Goal: Entertainment & Leisure: Consume media (video, audio)

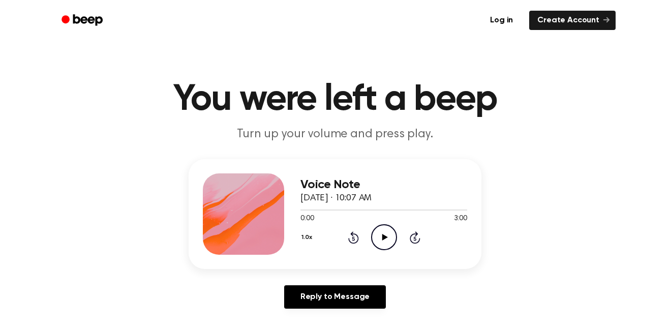
click at [386, 234] on icon "Play Audio" at bounding box center [384, 237] width 26 height 26
click at [353, 238] on icon at bounding box center [353, 239] width 3 height 4
click at [370, 236] on div "1.0x Rewind 5 seconds Pause Audio Skip 5 seconds" at bounding box center [384, 237] width 167 height 26
click at [377, 236] on icon "Pause Audio" at bounding box center [384, 237] width 26 height 26
click at [351, 240] on icon "Rewind 5 seconds" at bounding box center [353, 237] width 11 height 13
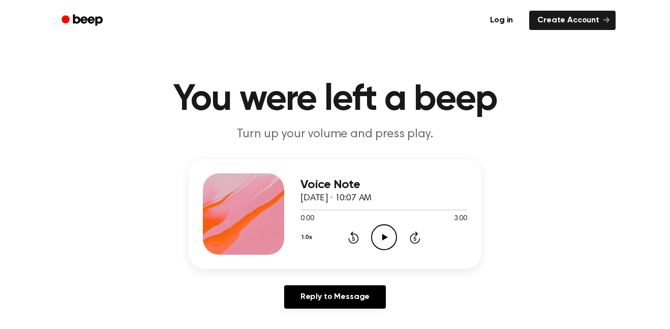
click at [389, 237] on icon "Play Audio" at bounding box center [384, 237] width 26 height 26
click at [383, 244] on icon "Pause Audio" at bounding box center [384, 237] width 26 height 26
click at [355, 238] on icon "Rewind 5 seconds" at bounding box center [353, 237] width 11 height 13
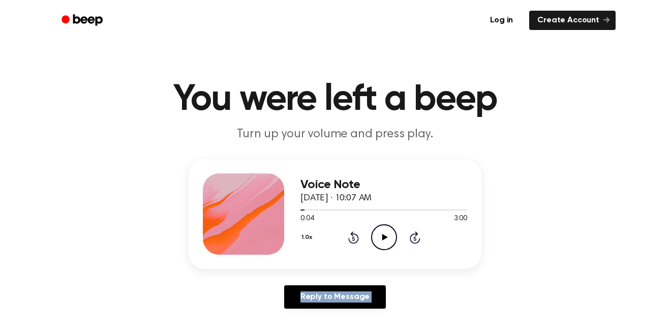
click at [355, 238] on icon "Rewind 5 seconds" at bounding box center [353, 237] width 11 height 13
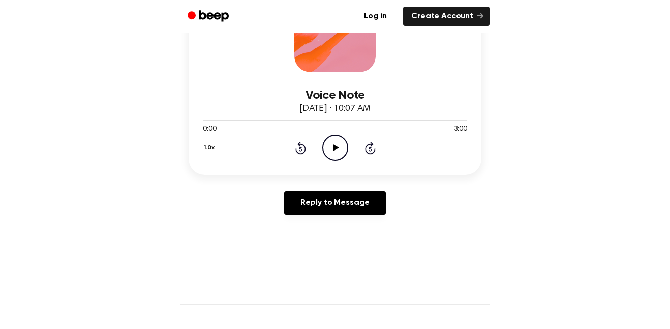
scroll to position [204, 0]
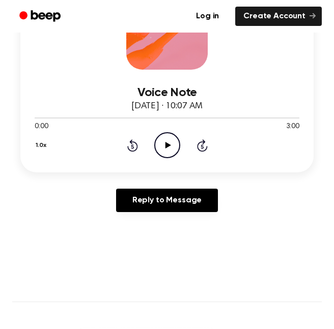
click at [165, 137] on icon "Play Audio" at bounding box center [167, 145] width 26 height 26
click at [167, 146] on icon "Pause Audio" at bounding box center [167, 145] width 26 height 26
click at [167, 146] on icon at bounding box center [168, 145] width 6 height 7
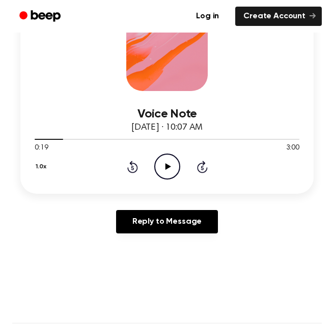
scroll to position [184, 0]
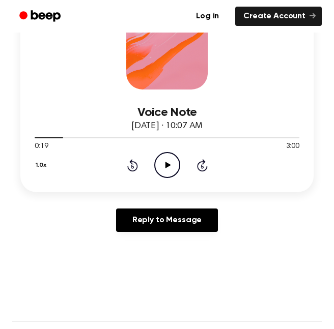
click at [159, 166] on icon "Play Audio" at bounding box center [167, 165] width 26 height 26
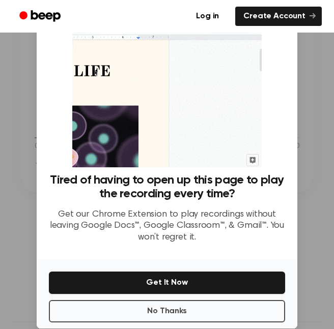
scroll to position [41, 0]
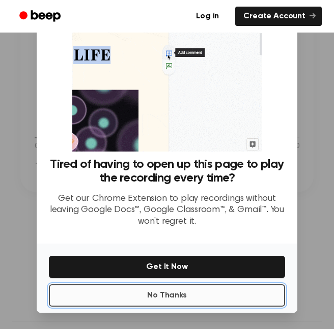
click at [178, 298] on button "No Thanks" at bounding box center [167, 295] width 236 height 22
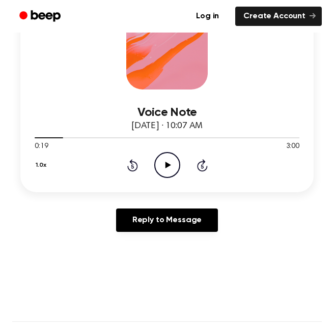
click at [166, 167] on icon at bounding box center [168, 165] width 6 height 7
click at [166, 167] on icon at bounding box center [167, 165] width 5 height 7
click at [169, 164] on icon "Play Audio" at bounding box center [167, 165] width 26 height 26
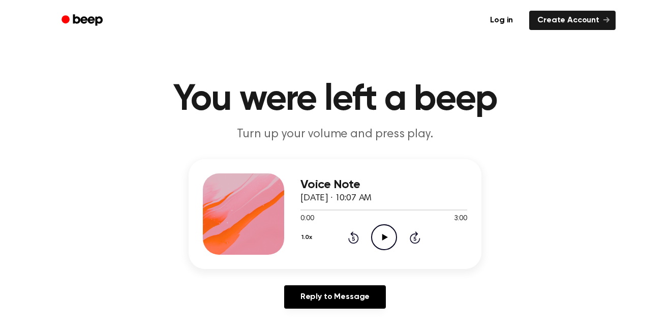
click at [382, 231] on icon "Play Audio" at bounding box center [384, 237] width 26 height 26
click at [384, 232] on icon "Play Audio" at bounding box center [384, 237] width 26 height 26
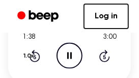
scroll to position [262, 0]
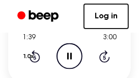
click at [26, 65] on div "1.0x" at bounding box center [29, 57] width 15 height 16
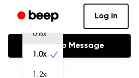
click at [47, 44] on div "0.8x" at bounding box center [42, 34] width 41 height 20
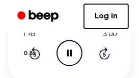
click at [30, 62] on button "0.8x" at bounding box center [30, 53] width 17 height 17
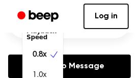
scroll to position [12, 0]
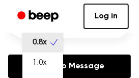
click at [46, 48] on span "0.8x" at bounding box center [40, 42] width 14 height 12
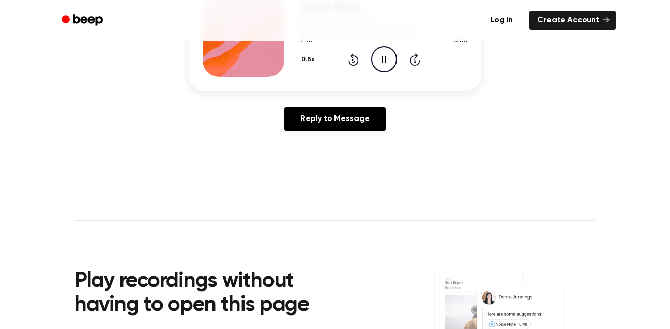
scroll to position [0, 0]
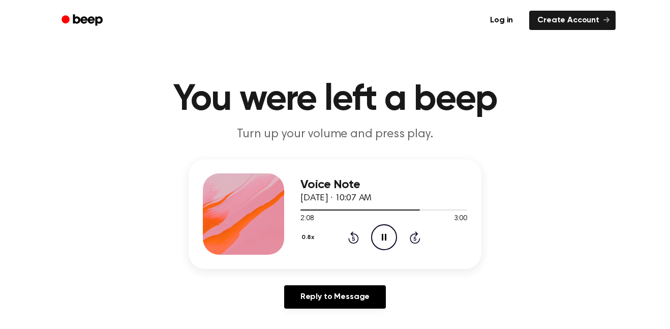
click at [311, 233] on button "0.8x" at bounding box center [309, 237] width 17 height 17
click at [546, 318] on main "You were left a beep Turn up your volume and press play. Voice Note September 1…" at bounding box center [335, 313] width 670 height 627
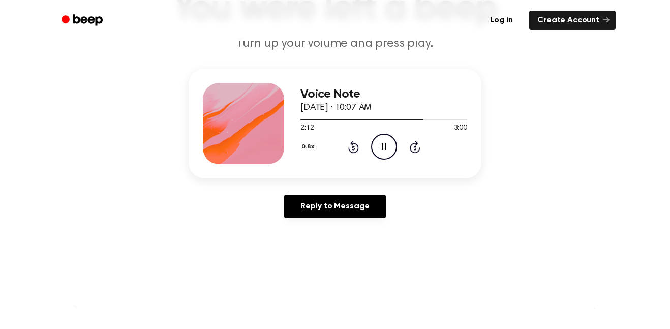
scroll to position [153, 0]
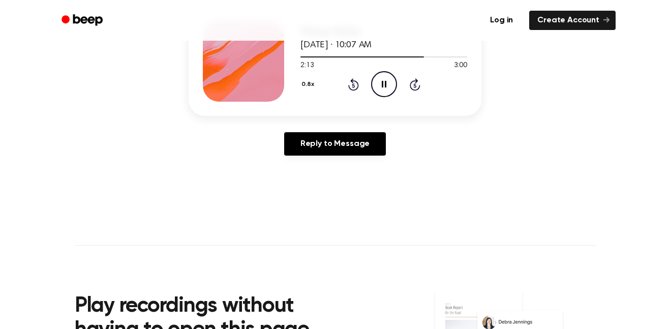
click at [303, 81] on button "0.8x" at bounding box center [309, 84] width 17 height 17
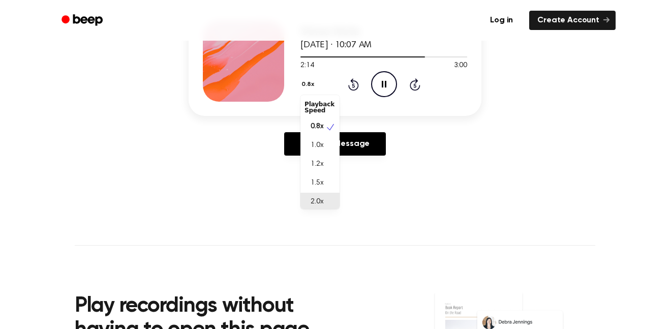
click at [320, 198] on span "2.0x" at bounding box center [317, 202] width 13 height 11
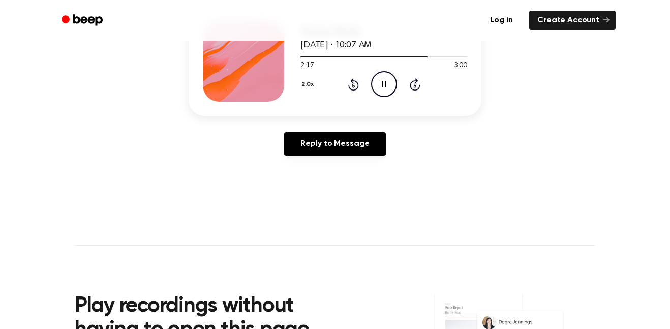
click at [349, 82] on icon "Rewind 5 seconds" at bounding box center [353, 84] width 11 height 13
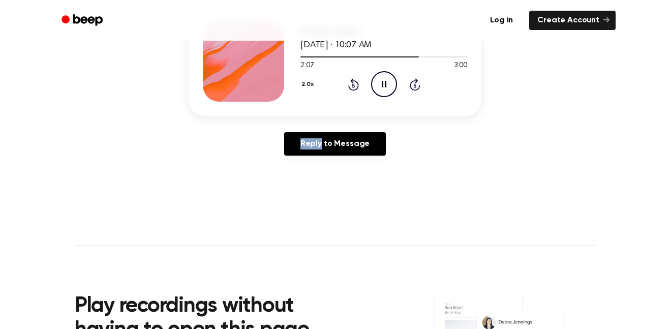
click at [349, 82] on icon "Rewind 5 seconds" at bounding box center [353, 84] width 11 height 13
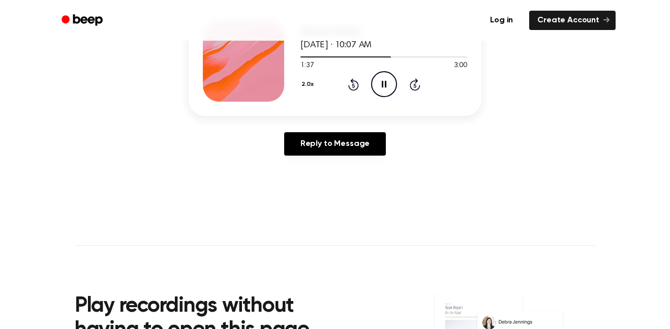
click at [349, 82] on icon "Rewind 5 seconds" at bounding box center [353, 84] width 11 height 13
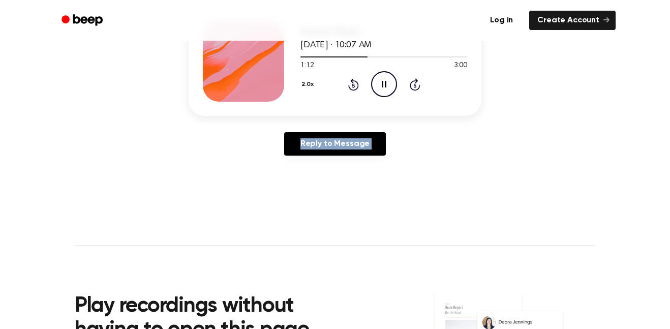
click at [349, 82] on icon "Rewind 5 seconds" at bounding box center [353, 84] width 11 height 13
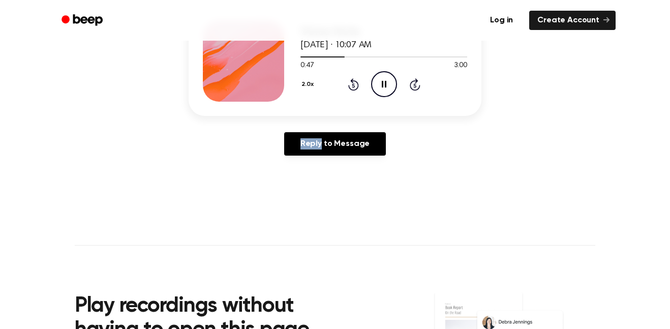
click at [349, 82] on icon "Rewind 5 seconds" at bounding box center [353, 84] width 11 height 13
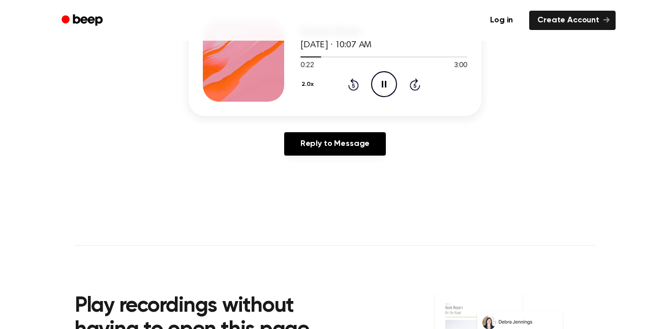
click at [349, 82] on icon "Rewind 5 seconds" at bounding box center [353, 84] width 11 height 13
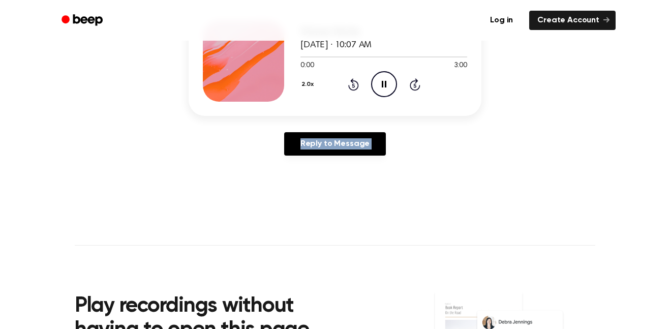
click at [349, 82] on icon "Rewind 5 seconds" at bounding box center [353, 84] width 11 height 13
click at [355, 87] on icon "Rewind 5 seconds" at bounding box center [353, 84] width 11 height 13
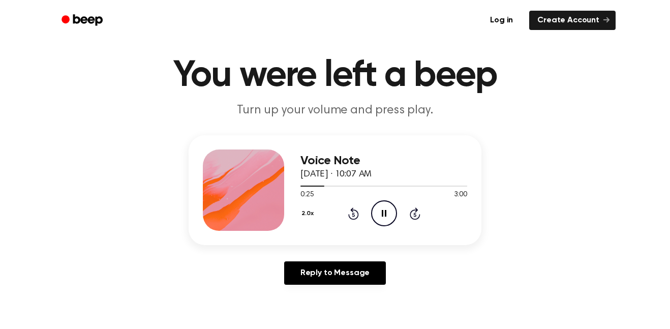
scroll to position [0, 0]
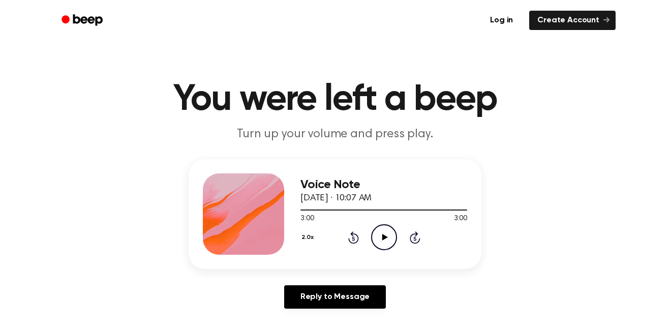
click at [382, 255] on div "Voice Note September 11, 2025 · 10:07 AM 3:00 3:00 Your browser does not suppor…" at bounding box center [335, 214] width 293 height 110
click at [386, 244] on icon "Play Audio" at bounding box center [384, 237] width 26 height 26
click at [414, 240] on icon at bounding box center [415, 239] width 3 height 4
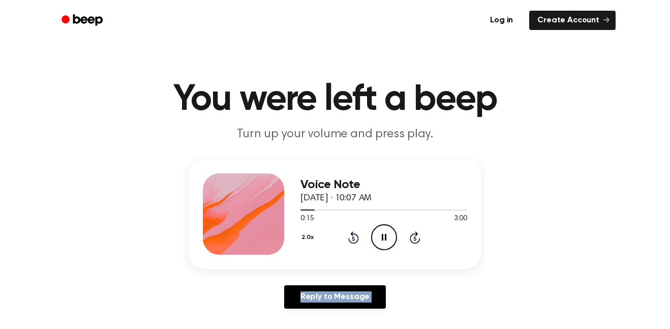
click at [414, 240] on icon at bounding box center [415, 239] width 3 height 4
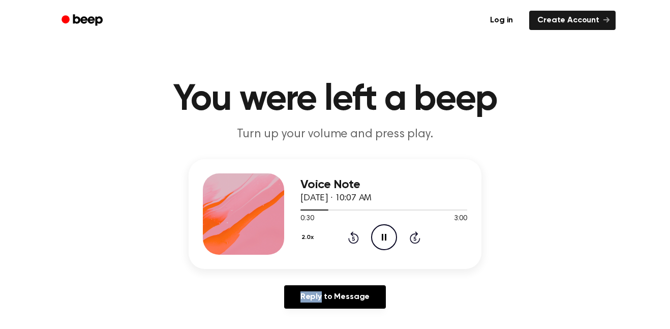
click at [414, 240] on icon at bounding box center [415, 239] width 3 height 4
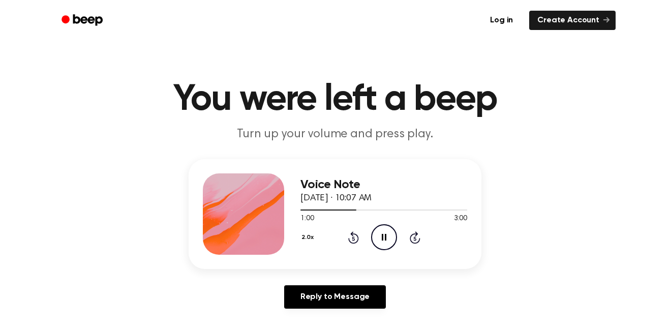
click at [414, 240] on icon at bounding box center [415, 239] width 3 height 4
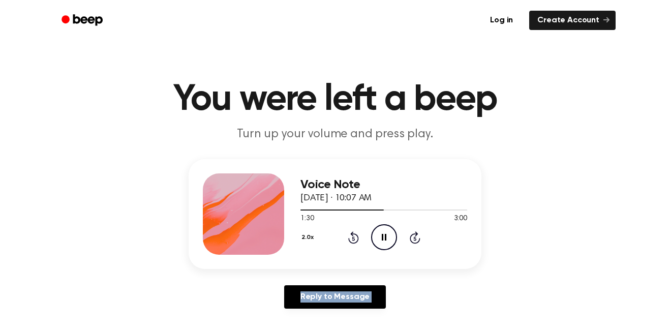
click at [414, 240] on icon at bounding box center [415, 239] width 3 height 4
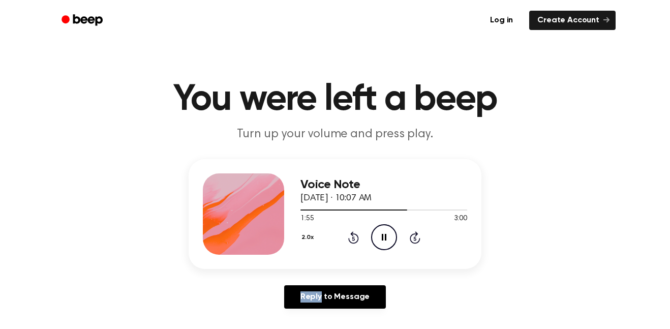
click at [414, 240] on icon at bounding box center [415, 239] width 3 height 4
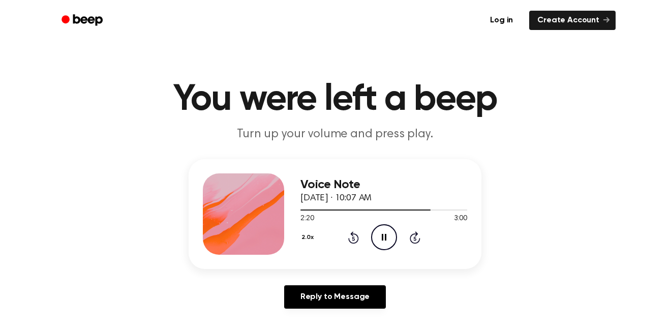
click at [414, 240] on icon at bounding box center [415, 239] width 3 height 4
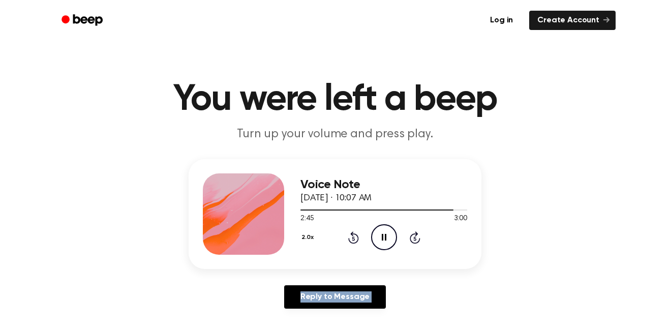
click at [414, 240] on icon at bounding box center [415, 239] width 3 height 4
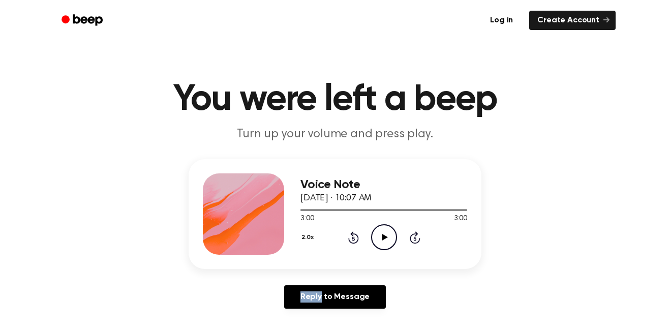
click at [414, 240] on icon at bounding box center [415, 239] width 3 height 4
click at [356, 241] on icon "Rewind 5 seconds" at bounding box center [353, 237] width 11 height 13
click at [373, 235] on icon "Play Audio" at bounding box center [384, 237] width 26 height 26
click at [373, 235] on icon "Pause Audio" at bounding box center [384, 237] width 26 height 26
click at [350, 241] on icon at bounding box center [353, 237] width 11 height 12
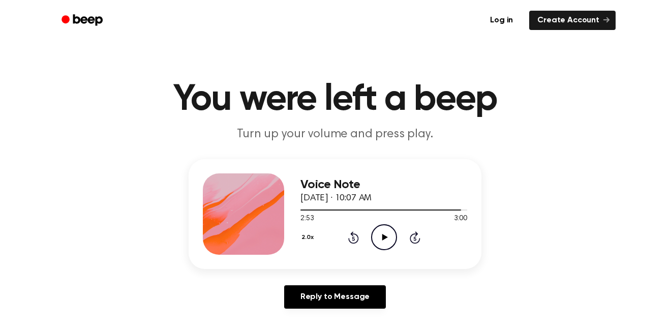
click at [383, 235] on icon at bounding box center [385, 237] width 6 height 7
click at [383, 235] on icon at bounding box center [384, 237] width 5 height 7
click at [383, 235] on icon at bounding box center [385, 237] width 6 height 7
click at [383, 235] on icon at bounding box center [384, 237] width 5 height 7
click at [383, 235] on icon at bounding box center [385, 237] width 6 height 7
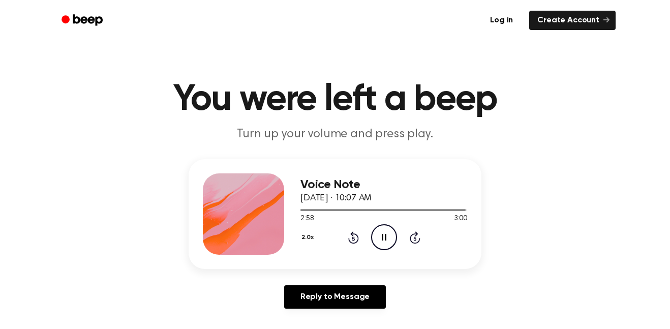
click at [383, 235] on icon at bounding box center [384, 237] width 5 height 7
click at [383, 235] on icon at bounding box center [385, 237] width 6 height 7
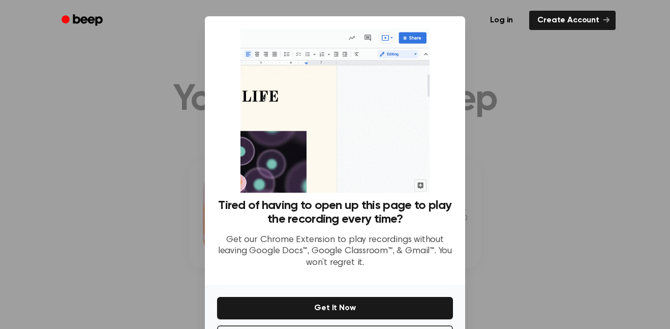
click at [543, 189] on div at bounding box center [335, 164] width 670 height 329
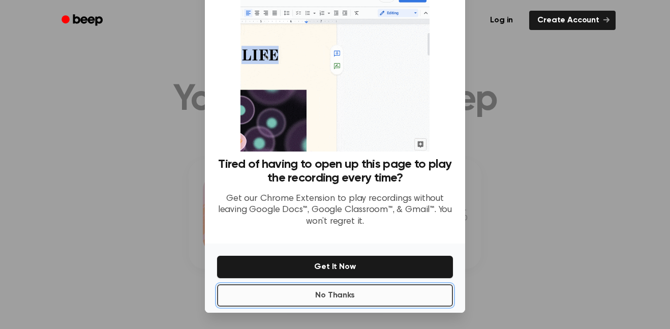
click at [422, 296] on button "No Thanks" at bounding box center [335, 295] width 236 height 22
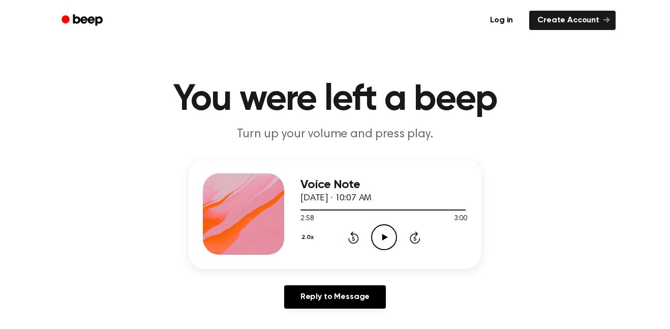
click at [390, 240] on icon "Play Audio" at bounding box center [384, 237] width 26 height 26
click at [353, 238] on icon at bounding box center [353, 239] width 3 height 4
click at [379, 240] on icon "Play Audio" at bounding box center [384, 237] width 26 height 26
click at [379, 240] on icon "Pause Audio" at bounding box center [384, 237] width 26 height 26
click at [379, 240] on icon "Play Audio" at bounding box center [384, 237] width 26 height 26
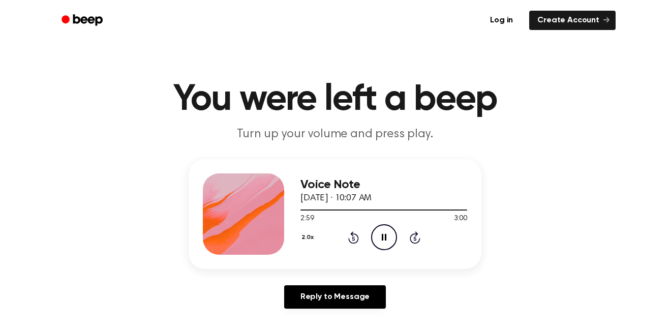
click at [353, 241] on icon "Rewind 5 seconds" at bounding box center [353, 237] width 11 height 13
click at [379, 241] on icon "Play Audio" at bounding box center [384, 237] width 26 height 26
click at [379, 241] on icon "Pause Audio" at bounding box center [384, 237] width 26 height 26
click at [379, 246] on icon "Play Audio" at bounding box center [384, 237] width 26 height 26
click at [309, 233] on button "2.0x" at bounding box center [309, 237] width 17 height 17
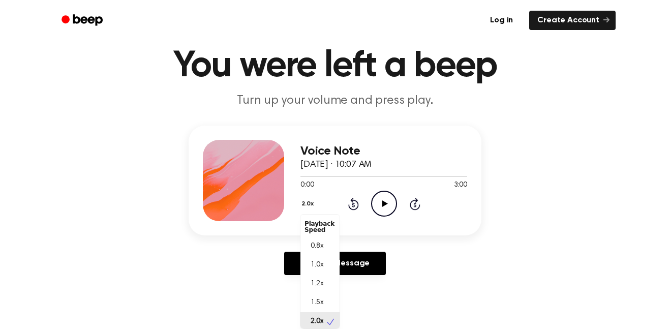
scroll to position [3, 0]
click at [318, 238] on div "0.8x" at bounding box center [320, 243] width 39 height 19
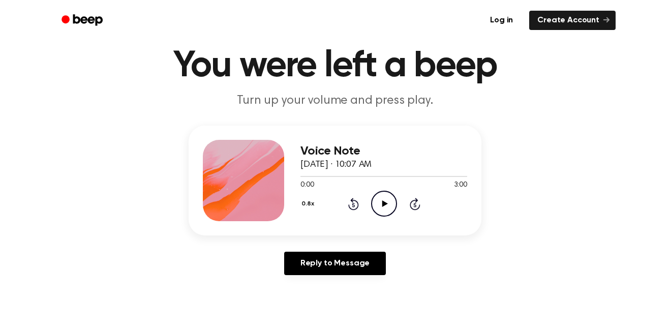
click at [393, 209] on icon "Play Audio" at bounding box center [384, 204] width 26 height 26
click at [312, 202] on button "0.8x" at bounding box center [309, 203] width 17 height 17
click at [359, 206] on div "0.8x Playback Speed 0.8x 1.0x 1.2x 1.5x 2.0x Rewind 5 seconds Pause Audio Skip …" at bounding box center [384, 204] width 167 height 26
click at [353, 205] on icon "Rewind 5 seconds" at bounding box center [353, 203] width 11 height 13
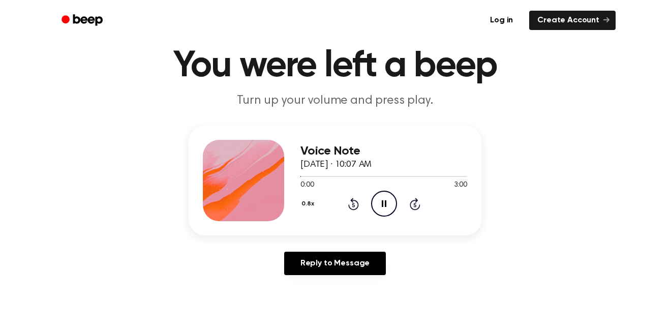
click at [353, 205] on icon "Rewind 5 seconds" at bounding box center [353, 203] width 11 height 13
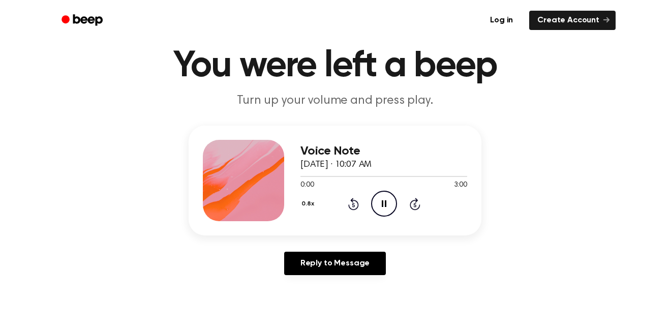
click at [353, 205] on icon "Rewind 5 seconds" at bounding box center [353, 203] width 11 height 13
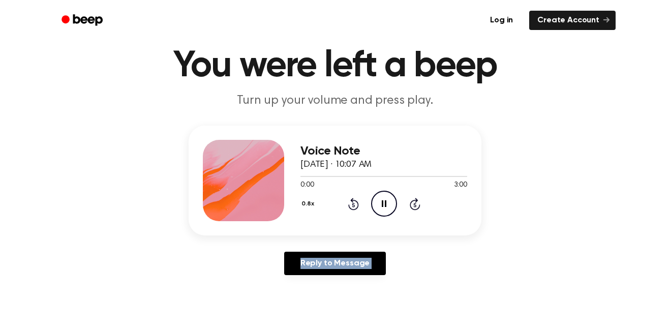
click at [353, 205] on icon "Rewind 5 seconds" at bounding box center [353, 203] width 11 height 13
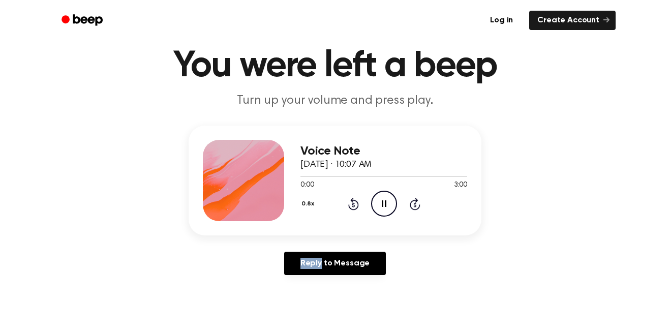
click at [353, 205] on icon "Rewind 5 seconds" at bounding box center [353, 203] width 11 height 13
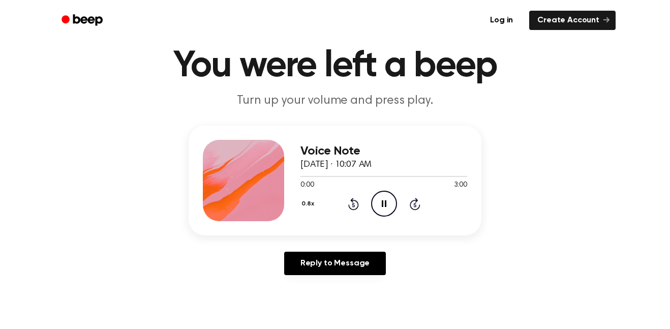
click at [353, 205] on icon "Rewind 5 seconds" at bounding box center [353, 203] width 11 height 13
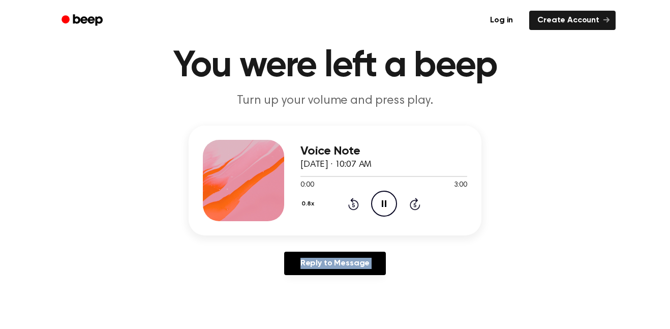
click at [353, 205] on icon "Rewind 5 seconds" at bounding box center [353, 203] width 11 height 13
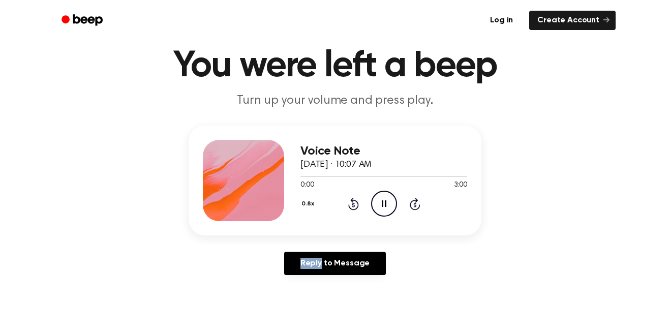
click at [353, 205] on icon "Rewind 5 seconds" at bounding box center [353, 203] width 11 height 13
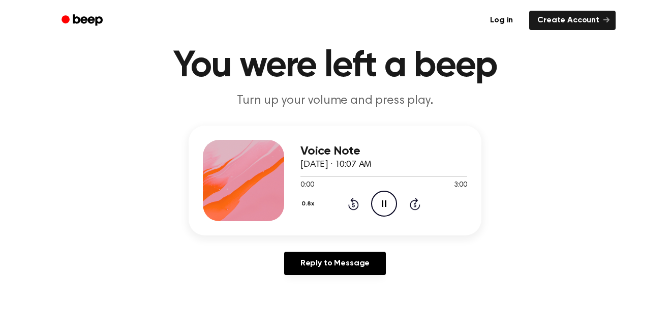
click at [353, 205] on icon "Rewind 5 seconds" at bounding box center [353, 203] width 11 height 13
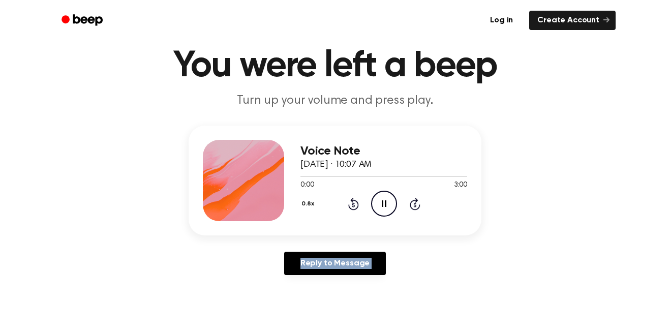
click at [353, 205] on icon "Rewind 5 seconds" at bounding box center [353, 203] width 11 height 13
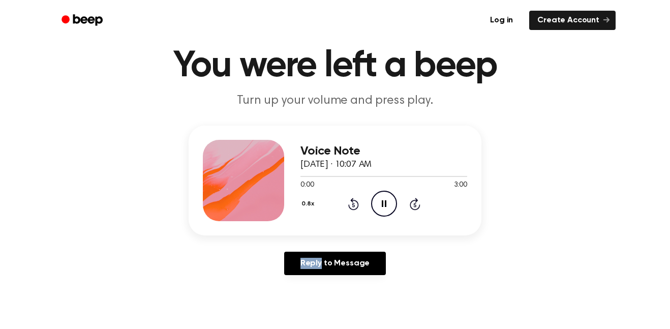
click at [353, 205] on icon "Rewind 5 seconds" at bounding box center [353, 203] width 11 height 13
click at [304, 205] on button "0.8x" at bounding box center [309, 203] width 17 height 17
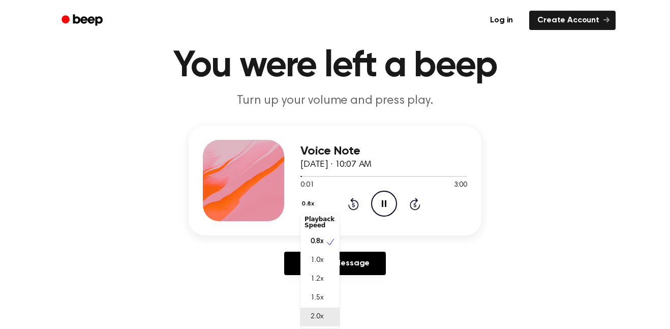
click at [320, 317] on span "2.0x" at bounding box center [317, 317] width 13 height 11
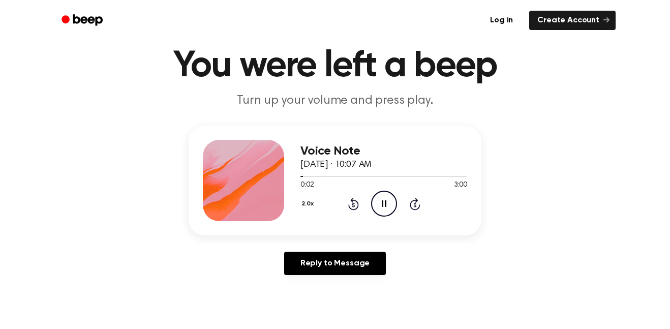
click at [357, 206] on icon "Rewind 5 seconds" at bounding box center [353, 203] width 11 height 13
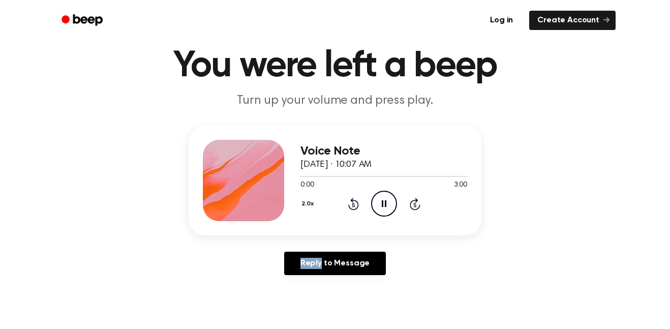
click at [357, 206] on icon "Rewind 5 seconds" at bounding box center [353, 203] width 11 height 13
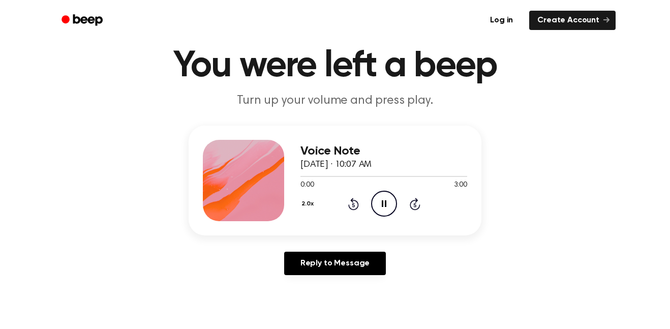
click at [357, 206] on icon "Rewind 5 seconds" at bounding box center [353, 203] width 11 height 13
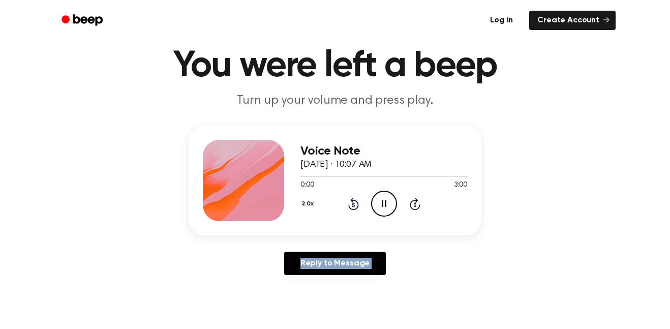
click at [357, 206] on icon "Rewind 5 seconds" at bounding box center [353, 203] width 11 height 13
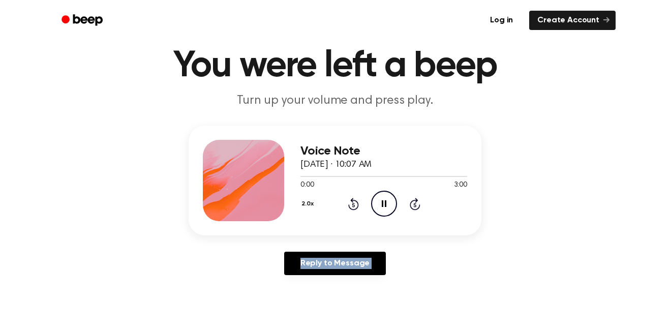
click at [357, 206] on icon "Rewind 5 seconds" at bounding box center [353, 203] width 11 height 13
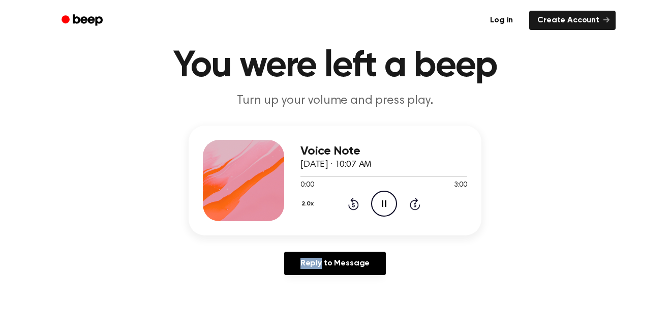
click at [357, 206] on icon "Rewind 5 seconds" at bounding box center [353, 203] width 11 height 13
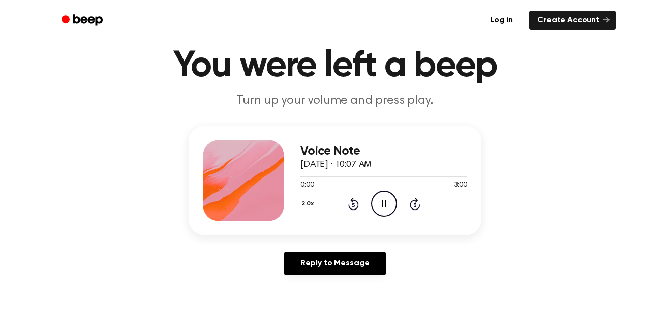
click at [357, 206] on icon "Rewind 5 seconds" at bounding box center [353, 203] width 11 height 13
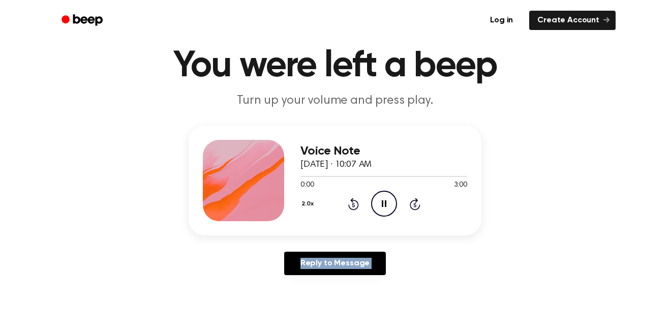
click at [357, 206] on icon "Rewind 5 seconds" at bounding box center [353, 203] width 11 height 13
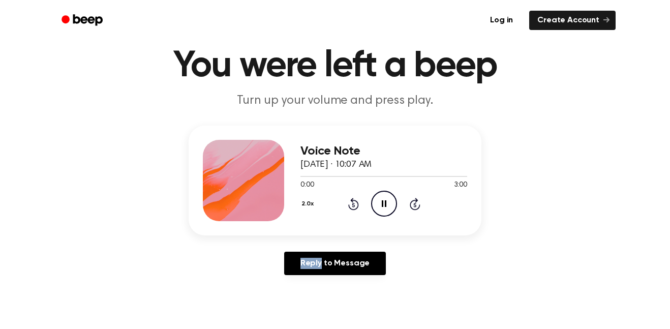
click at [357, 206] on icon "Rewind 5 seconds" at bounding box center [353, 203] width 11 height 13
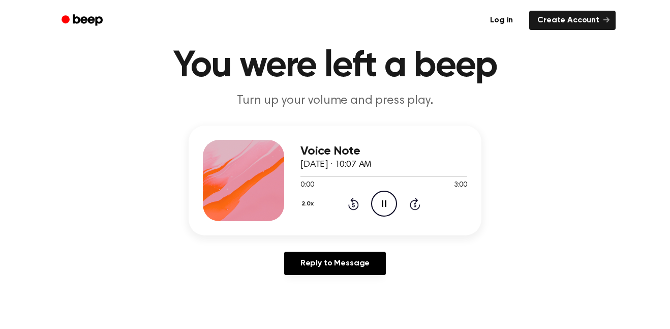
click at [357, 206] on icon "Rewind 5 seconds" at bounding box center [353, 203] width 11 height 13
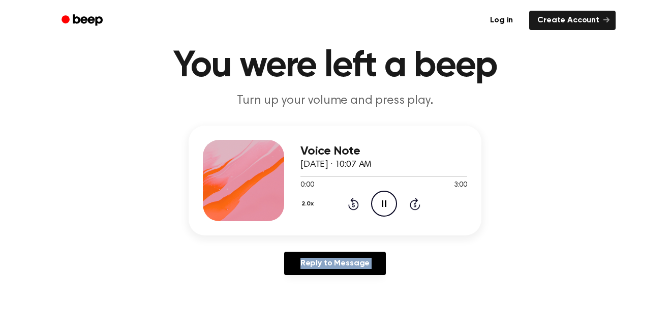
click at [357, 206] on icon "Rewind 5 seconds" at bounding box center [353, 203] width 11 height 13
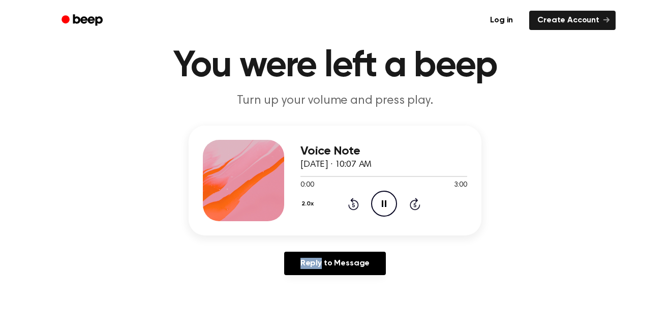
click at [357, 206] on icon "Rewind 5 seconds" at bounding box center [353, 203] width 11 height 13
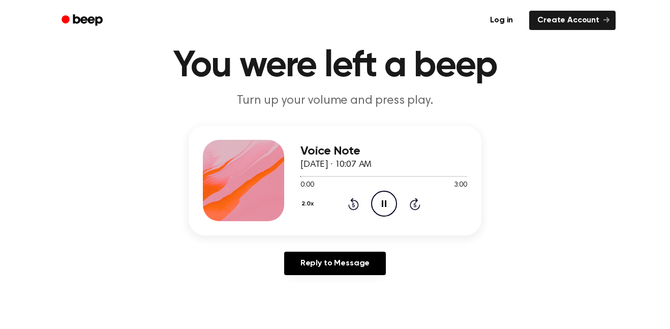
click at [307, 202] on button "2.0x" at bounding box center [309, 203] width 17 height 17
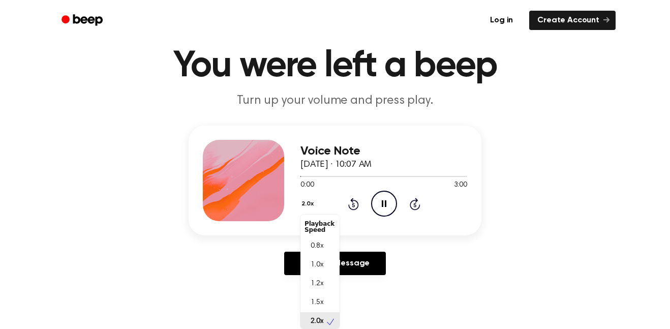
scroll to position [3, 0]
click at [320, 234] on div "Playback Speed" at bounding box center [320, 224] width 39 height 20
click at [322, 238] on div "0.8x" at bounding box center [320, 243] width 39 height 19
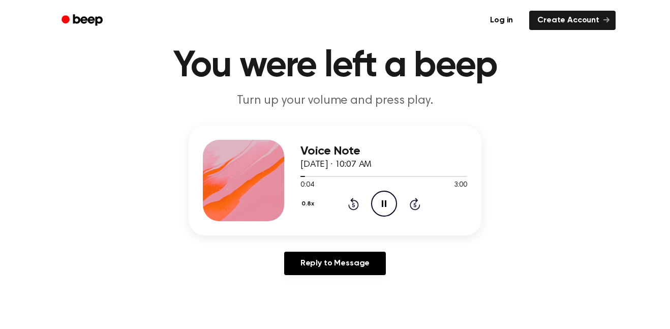
click at [355, 204] on icon "Rewind 5 seconds" at bounding box center [353, 203] width 11 height 13
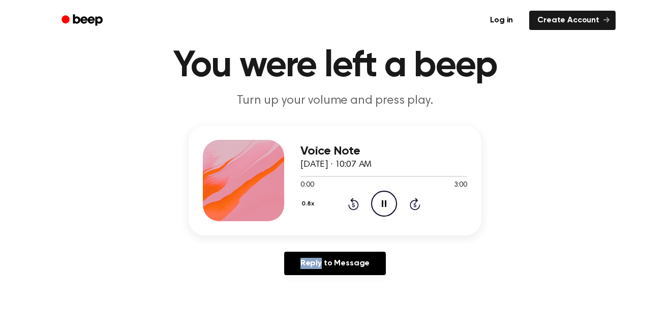
click at [355, 204] on icon "Rewind 5 seconds" at bounding box center [353, 203] width 11 height 13
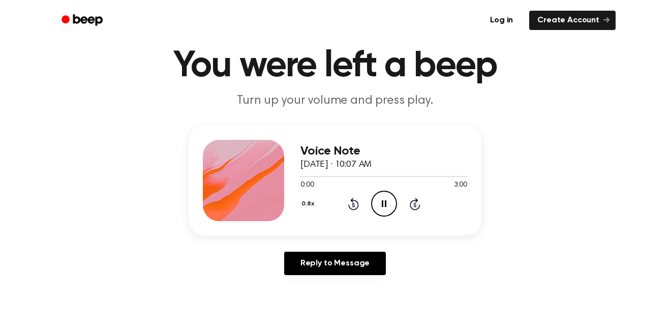
click at [355, 204] on icon "Rewind 5 seconds" at bounding box center [353, 203] width 11 height 13
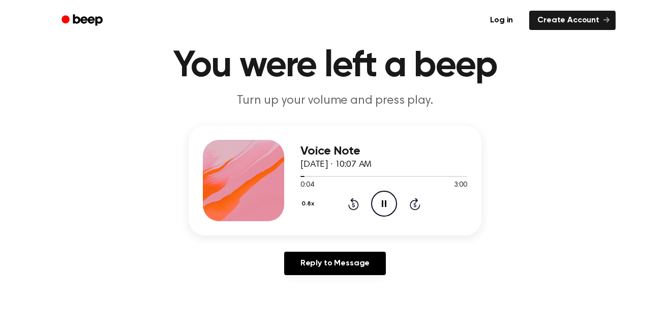
click at [305, 204] on button "0.8x" at bounding box center [309, 203] width 17 height 17
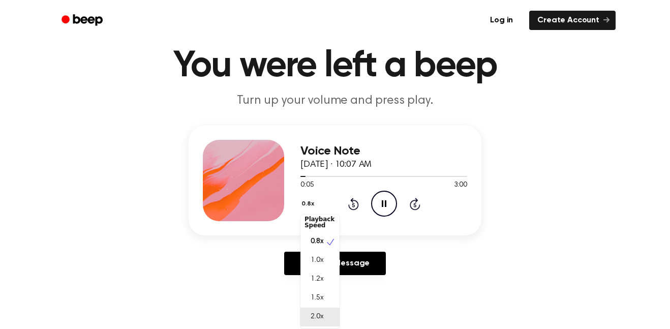
click at [322, 317] on span "2.0x" at bounding box center [317, 317] width 13 height 11
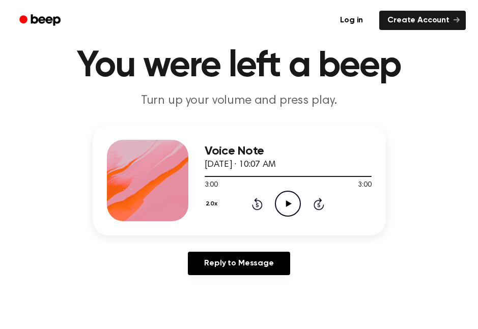
click at [291, 208] on icon "Play Audio" at bounding box center [288, 204] width 26 height 26
click at [282, 209] on icon "Play Audio" at bounding box center [288, 204] width 26 height 26
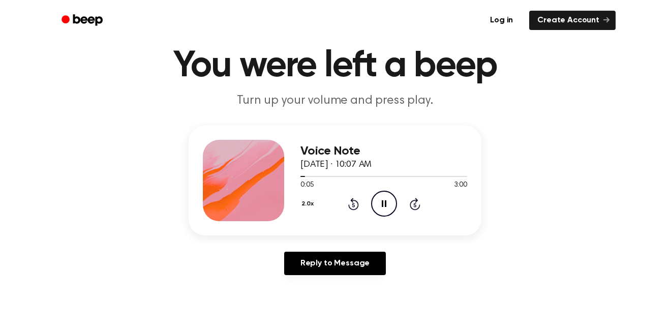
click at [351, 198] on icon at bounding box center [353, 204] width 11 height 12
click at [354, 203] on icon at bounding box center [353, 205] width 3 height 4
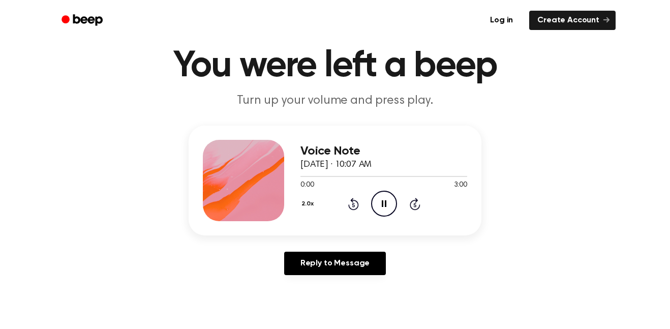
click at [354, 203] on icon at bounding box center [353, 205] width 3 height 4
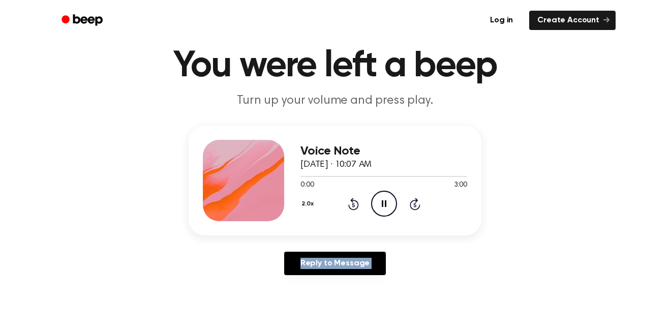
click at [354, 203] on icon at bounding box center [353, 205] width 3 height 4
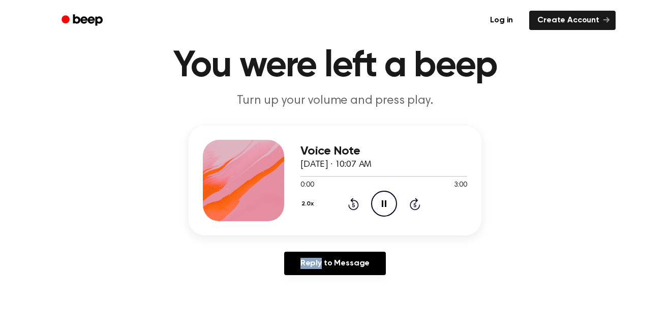
click at [354, 203] on icon at bounding box center [353, 205] width 3 height 4
click at [281, 231] on div "Voice Note September 11, 2025 · 10:07 AM 0:04 3:00 Your browser does not suppor…" at bounding box center [335, 181] width 293 height 110
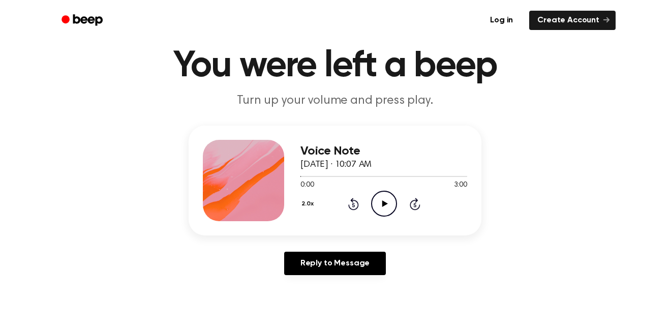
click at [391, 197] on icon "Play Audio" at bounding box center [384, 204] width 26 height 26
drag, startPoint x: 540, startPoint y: 230, endPoint x: 370, endPoint y: 222, distance: 170.1
click at [370, 222] on div "Voice Note September 11, 2025 · 10:07 AM 0:01 3:00 Your browser does not suppor…" at bounding box center [335, 181] width 293 height 110
click at [385, 208] on icon "Pause Audio" at bounding box center [384, 204] width 26 height 26
click at [638, 244] on div "Voice Note September 11, 2025 · 10:07 AM 0:31 3:00 Your browser does not suppor…" at bounding box center [335, 205] width 646 height 158
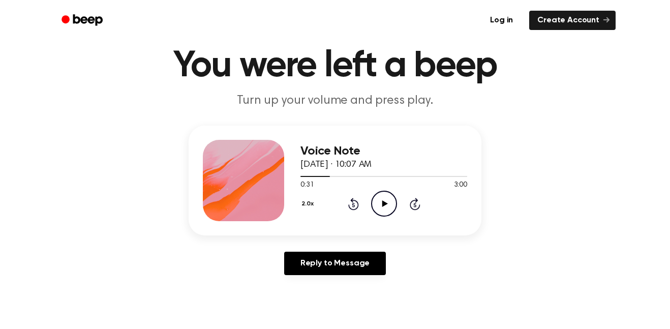
click at [349, 202] on icon "Rewind 5 seconds" at bounding box center [353, 203] width 11 height 13
click at [385, 202] on icon at bounding box center [385, 203] width 6 height 7
click at [381, 207] on icon "Play Audio" at bounding box center [384, 204] width 26 height 26
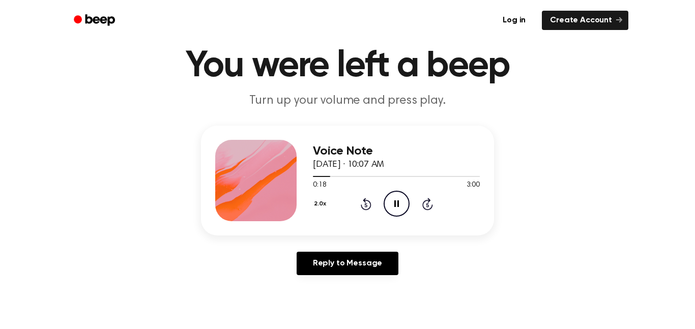
click at [364, 208] on icon "Rewind 5 seconds" at bounding box center [365, 203] width 11 height 13
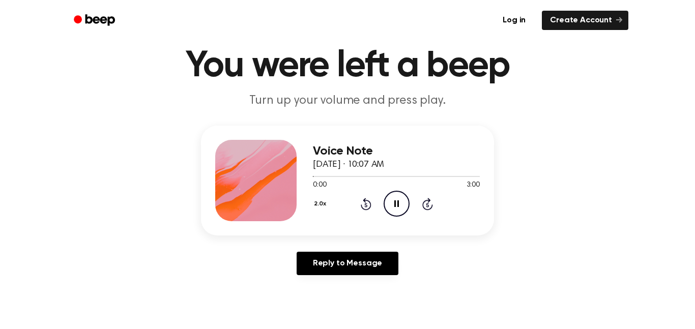
click at [399, 207] on icon "Pause Audio" at bounding box center [397, 204] width 26 height 26
click at [399, 207] on icon "Play Audio" at bounding box center [397, 204] width 26 height 26
click at [403, 205] on icon "Pause Audio" at bounding box center [397, 204] width 26 height 26
click at [388, 206] on icon "Play Audio" at bounding box center [397, 204] width 26 height 26
drag, startPoint x: 314, startPoint y: 175, endPoint x: 303, endPoint y: 178, distance: 11.9
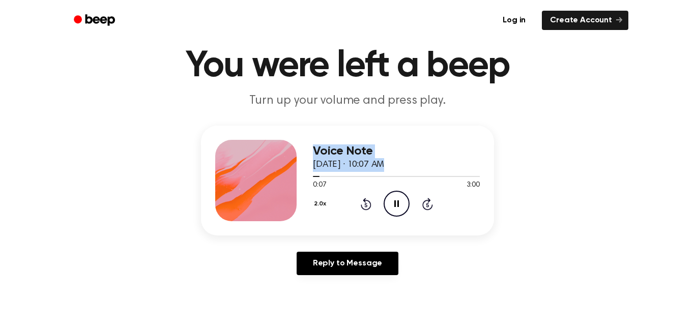
click at [303, 178] on div "Voice Note [DATE] · 10:07 AM 0:07 3:00 Your browser does not support the [objec…" at bounding box center [347, 181] width 293 height 110
click at [329, 175] on div at bounding box center [396, 176] width 167 height 8
click at [314, 178] on div at bounding box center [396, 176] width 167 height 8
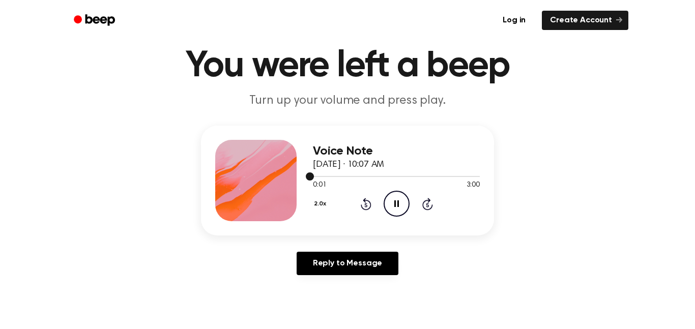
click at [314, 178] on div at bounding box center [396, 176] width 167 height 8
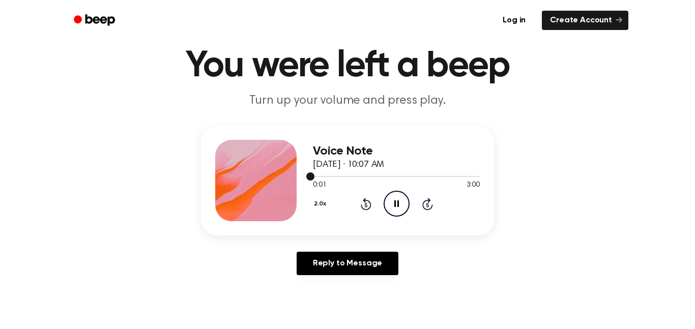
click at [311, 177] on span at bounding box center [310, 176] width 8 height 8
click at [311, 177] on span at bounding box center [309, 176] width 8 height 8
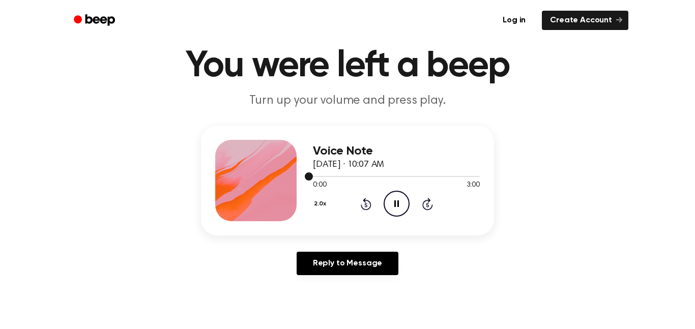
click at [311, 177] on span at bounding box center [309, 176] width 8 height 8
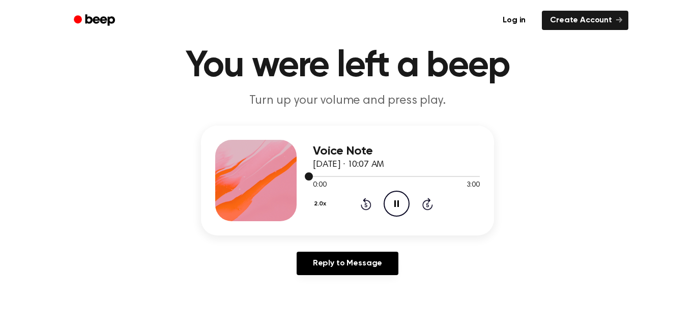
click at [311, 177] on span at bounding box center [309, 176] width 8 height 8
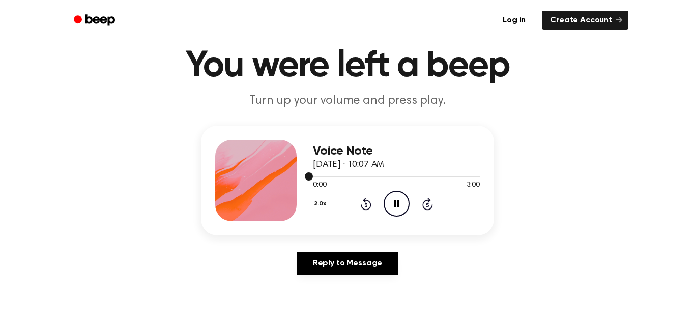
click at [311, 177] on span at bounding box center [309, 176] width 8 height 8
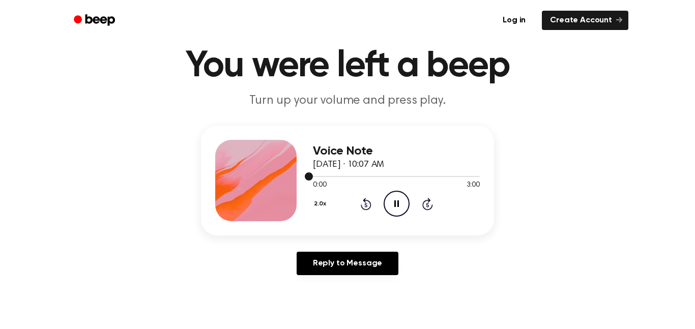
click at [311, 177] on span at bounding box center [309, 176] width 8 height 8
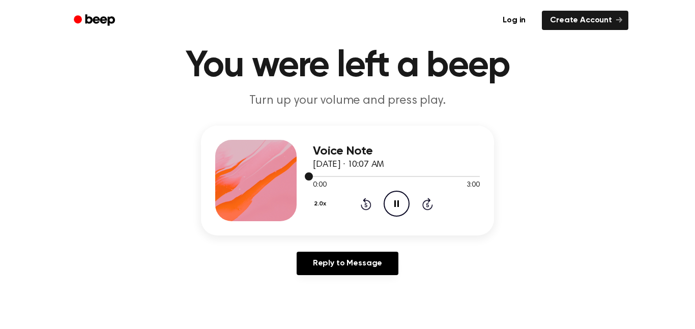
click at [311, 177] on span at bounding box center [309, 176] width 8 height 8
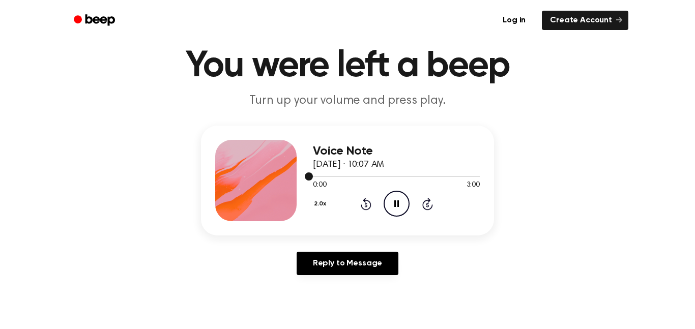
click at [311, 177] on span at bounding box center [309, 176] width 8 height 8
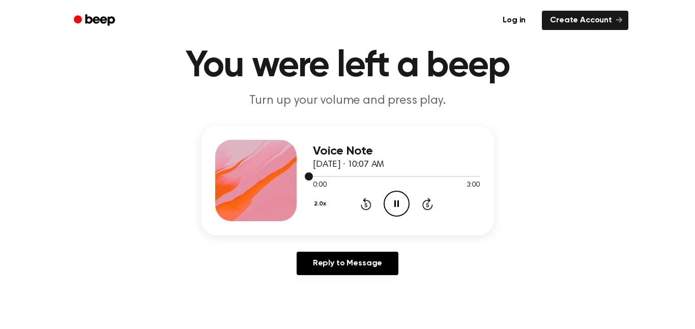
click at [311, 177] on span at bounding box center [309, 176] width 8 height 8
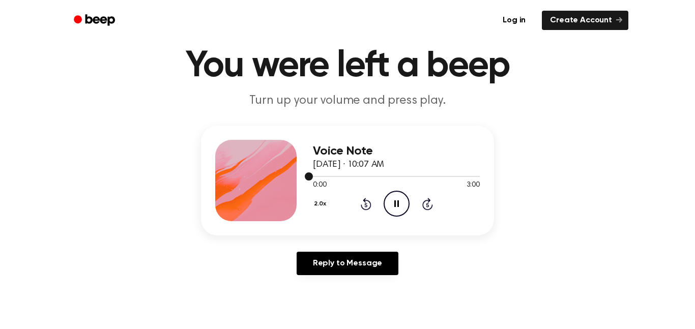
click at [311, 177] on span at bounding box center [309, 176] width 8 height 8
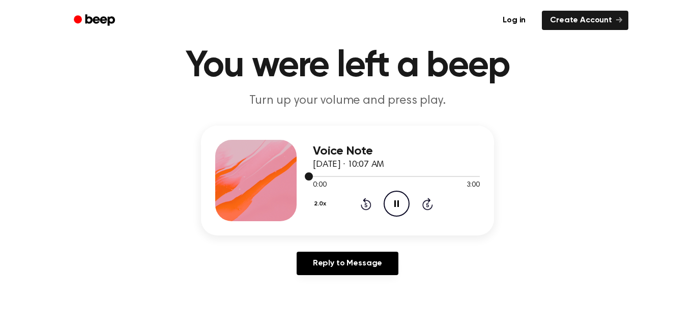
click at [311, 177] on span at bounding box center [309, 176] width 8 height 8
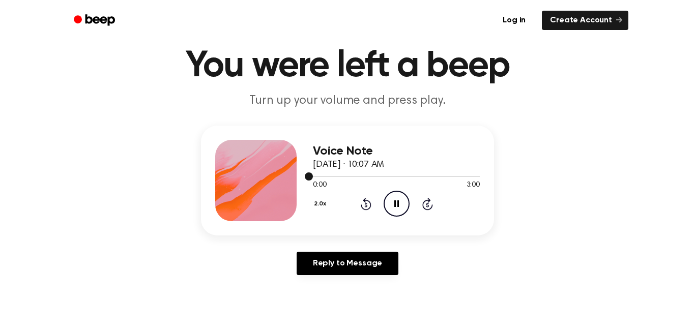
click at [311, 177] on span at bounding box center [309, 176] width 8 height 8
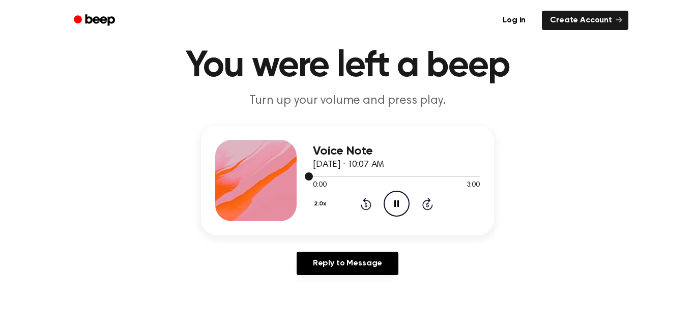
click at [311, 177] on span at bounding box center [309, 176] width 8 height 8
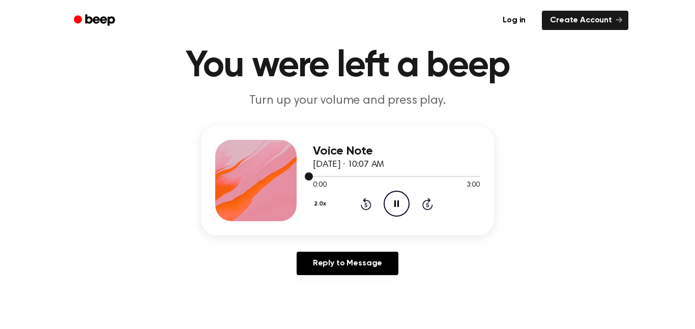
click at [311, 177] on span at bounding box center [309, 176] width 8 height 8
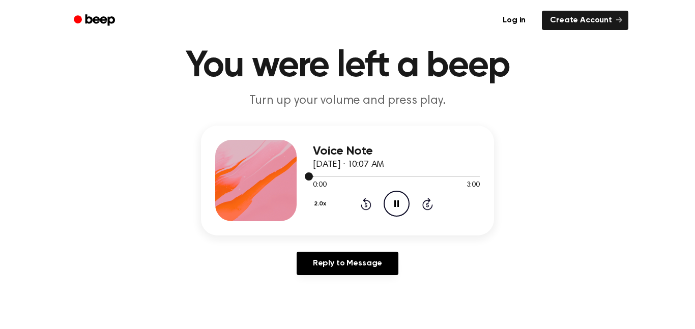
click at [311, 177] on span at bounding box center [309, 176] width 8 height 8
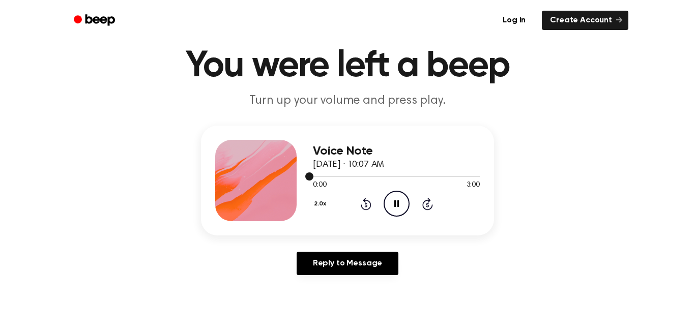
click at [311, 177] on span at bounding box center [309, 176] width 8 height 8
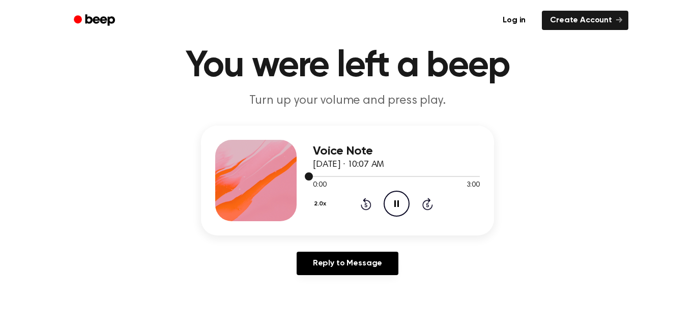
click at [311, 177] on span at bounding box center [309, 176] width 8 height 8
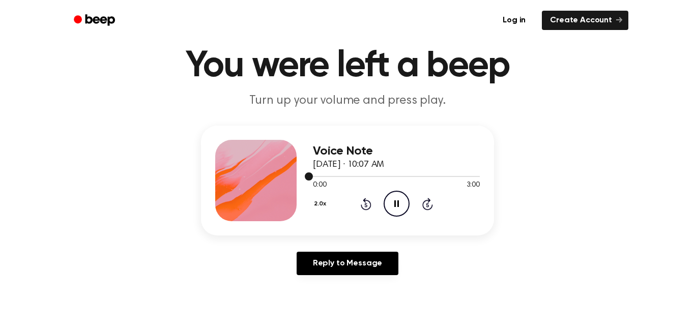
click at [311, 177] on span at bounding box center [309, 176] width 8 height 8
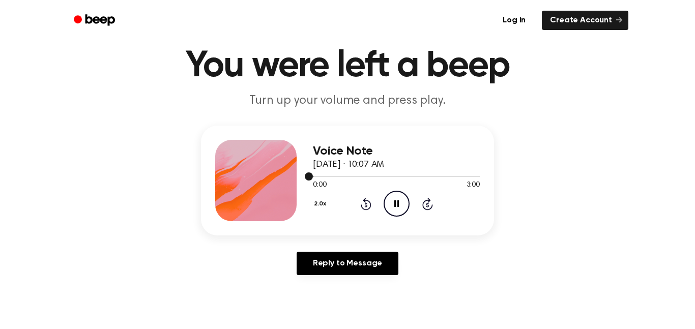
click at [311, 177] on span at bounding box center [309, 176] width 8 height 8
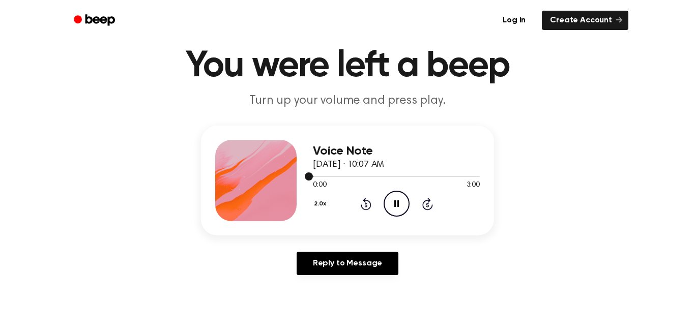
click at [311, 177] on span at bounding box center [309, 176] width 8 height 8
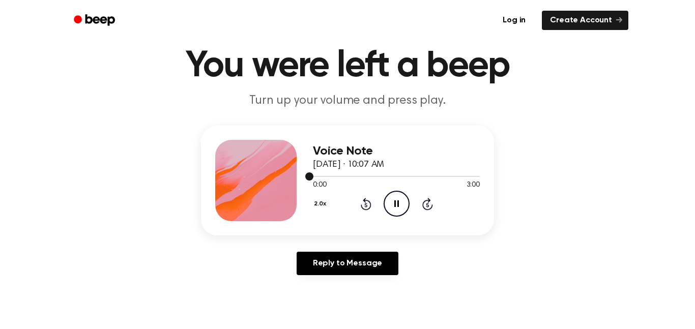
click at [311, 177] on span at bounding box center [309, 176] width 8 height 8
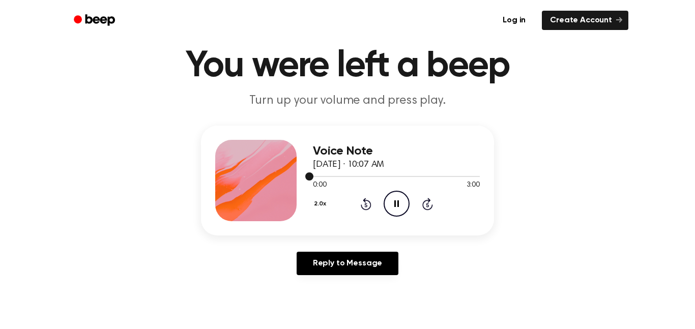
click at [311, 177] on span at bounding box center [309, 176] width 8 height 8
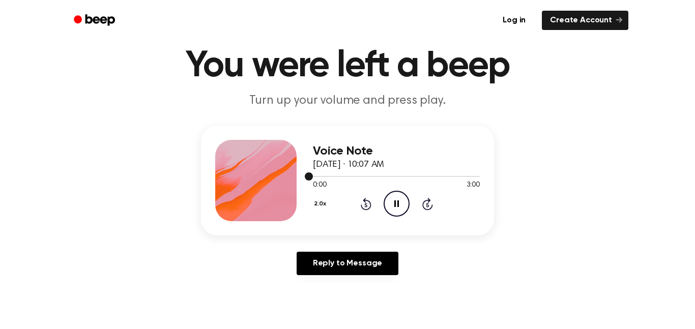
click at [311, 177] on span at bounding box center [309, 176] width 8 height 8
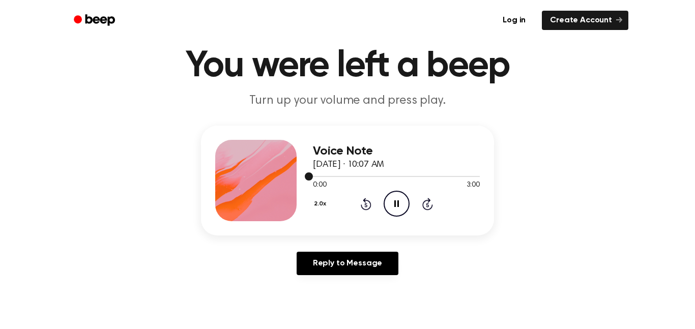
click at [311, 177] on span at bounding box center [309, 176] width 8 height 8
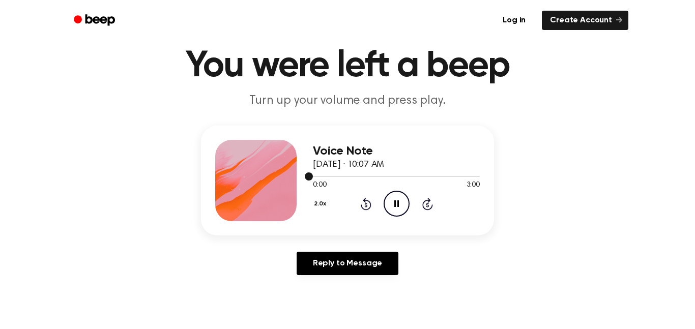
click at [311, 177] on span at bounding box center [309, 176] width 8 height 8
click at [384, 196] on icon "Pause Audio" at bounding box center [397, 204] width 26 height 26
click at [322, 205] on button "2.0x" at bounding box center [321, 203] width 17 height 17
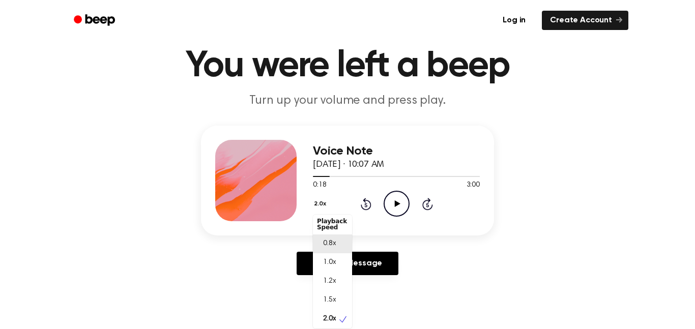
click at [337, 239] on div "0.8x" at bounding box center [332, 243] width 39 height 19
click at [364, 200] on icon at bounding box center [366, 204] width 11 height 12
click at [365, 202] on icon at bounding box center [366, 204] width 11 height 12
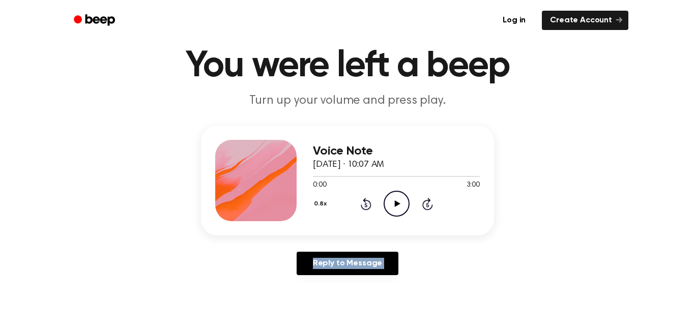
click at [393, 201] on icon "Play Audio" at bounding box center [397, 204] width 26 height 26
click at [365, 210] on icon at bounding box center [366, 204] width 11 height 12
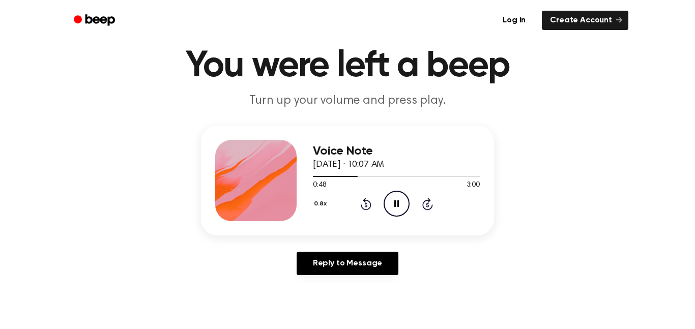
click at [365, 210] on icon at bounding box center [366, 204] width 11 height 12
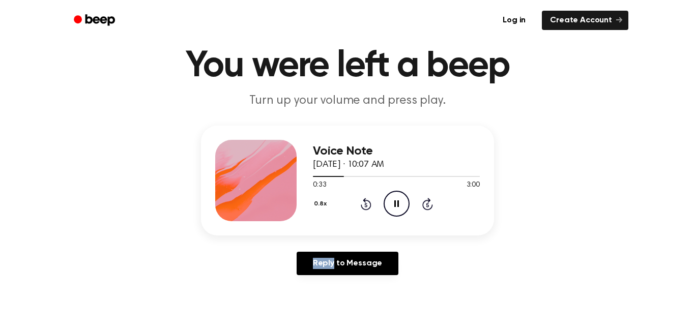
click at [365, 210] on icon at bounding box center [366, 204] width 11 height 12
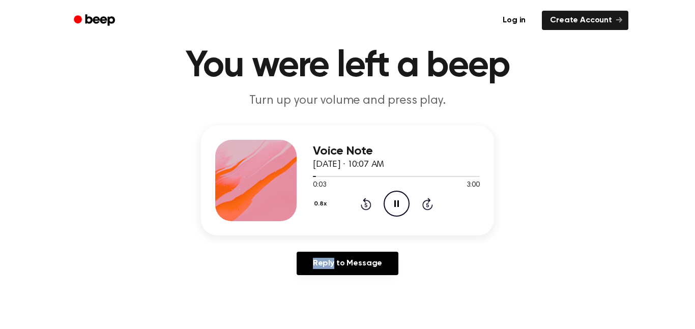
click at [365, 210] on icon at bounding box center [366, 204] width 11 height 12
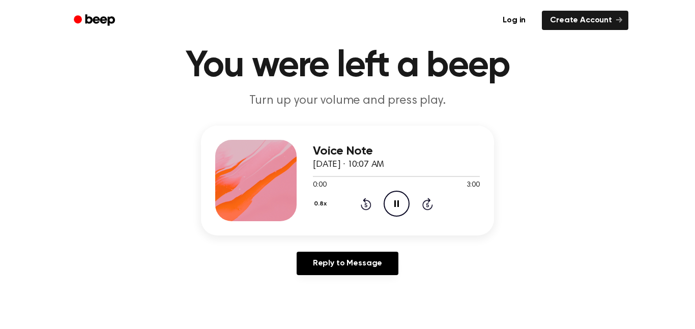
click at [365, 210] on icon at bounding box center [366, 204] width 11 height 12
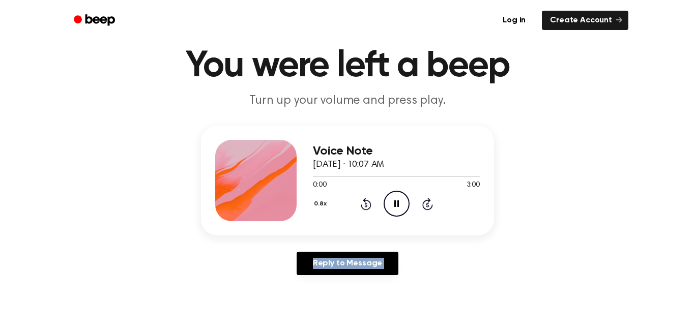
click at [365, 210] on icon at bounding box center [366, 204] width 11 height 12
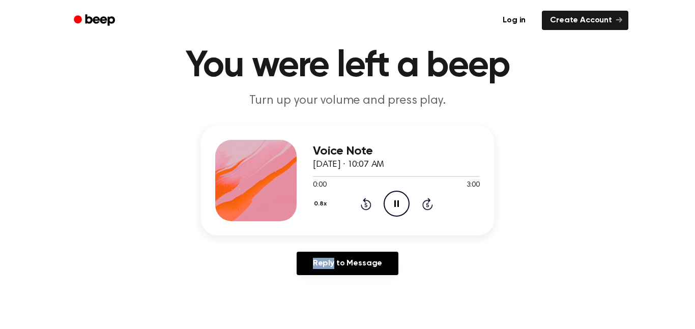
click at [365, 210] on icon at bounding box center [366, 204] width 11 height 12
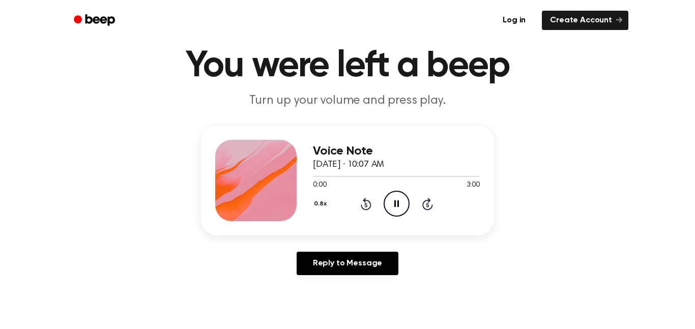
click at [365, 210] on icon at bounding box center [366, 204] width 11 height 12
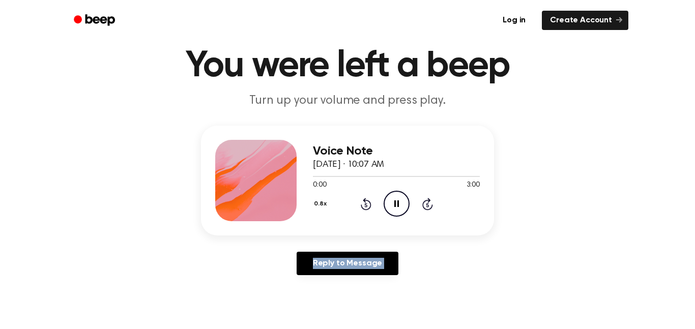
click at [365, 210] on icon at bounding box center [366, 204] width 11 height 12
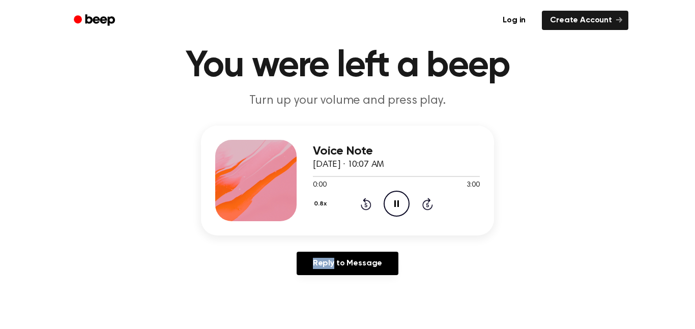
click at [365, 210] on icon at bounding box center [366, 204] width 11 height 12
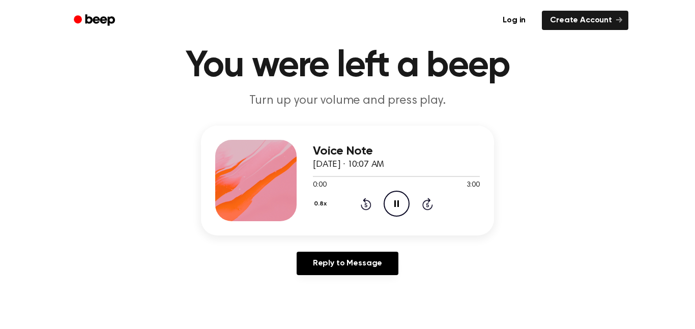
click at [365, 210] on icon at bounding box center [366, 204] width 11 height 12
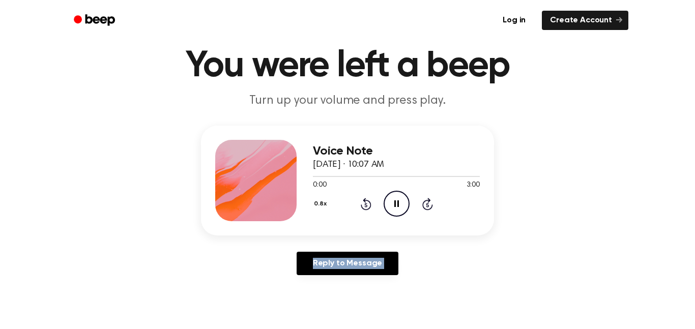
click at [365, 210] on icon at bounding box center [366, 204] width 11 height 12
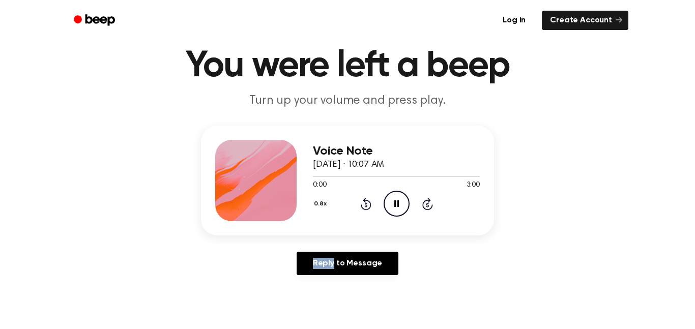
click at [365, 210] on icon at bounding box center [366, 204] width 11 height 12
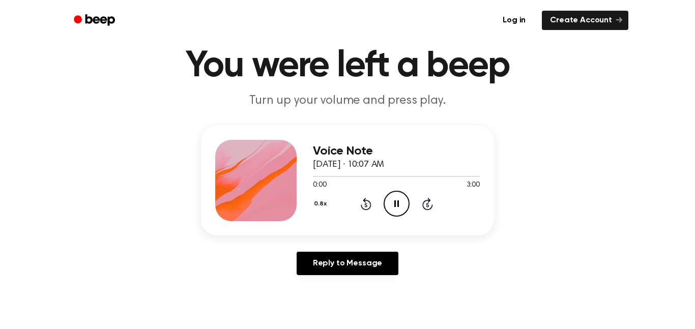
click at [365, 210] on icon at bounding box center [366, 204] width 11 height 12
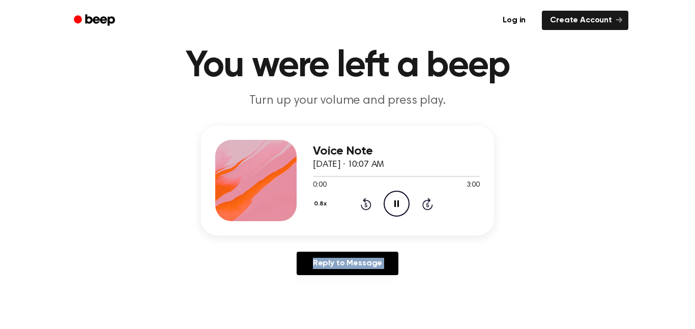
click at [365, 210] on icon at bounding box center [366, 204] width 11 height 12
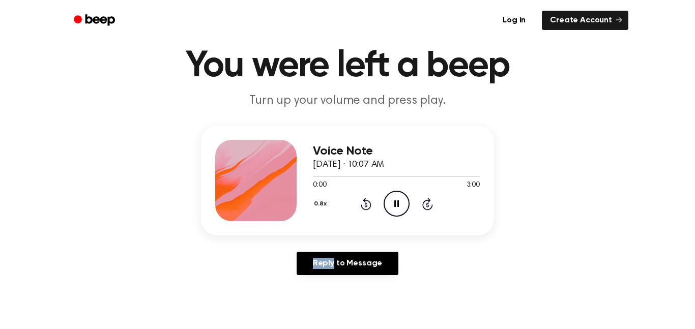
click at [365, 210] on icon at bounding box center [366, 204] width 11 height 12
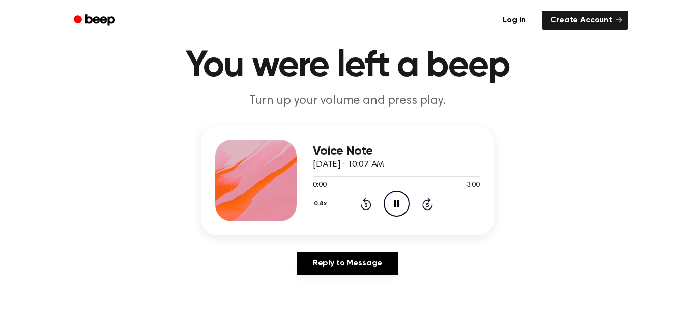
click at [365, 210] on icon at bounding box center [366, 204] width 11 height 12
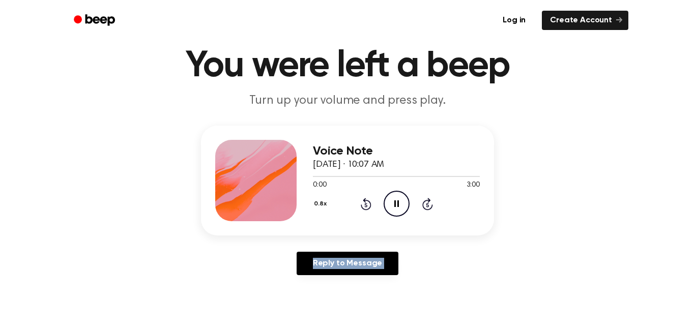
click at [365, 210] on icon at bounding box center [366, 204] width 11 height 12
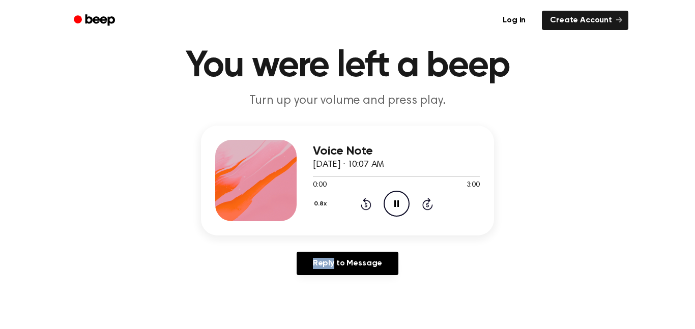
click at [365, 210] on icon at bounding box center [366, 204] width 11 height 12
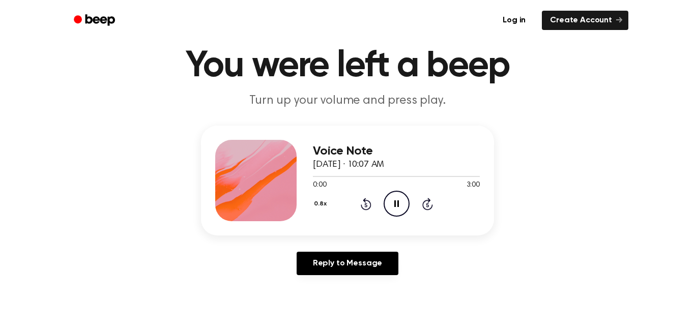
click at [365, 210] on icon at bounding box center [366, 204] width 11 height 12
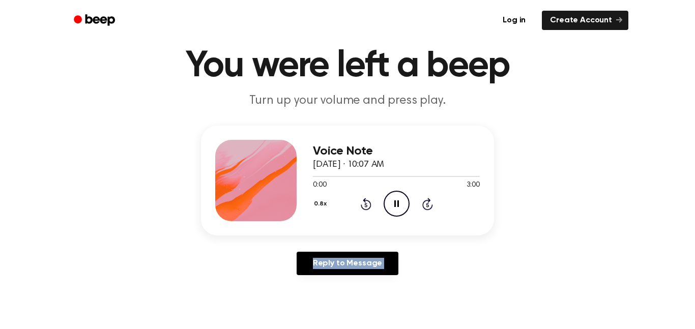
click at [365, 210] on icon at bounding box center [366, 204] width 11 height 12
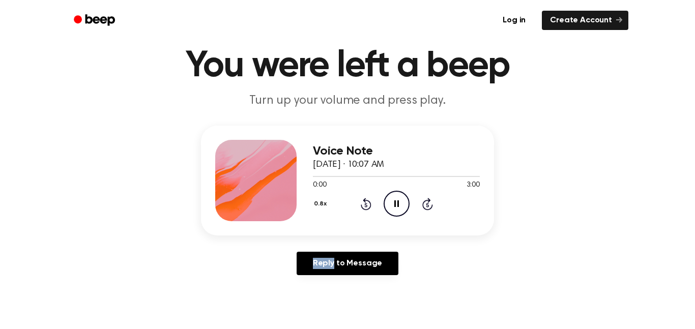
click at [365, 210] on icon at bounding box center [366, 204] width 11 height 12
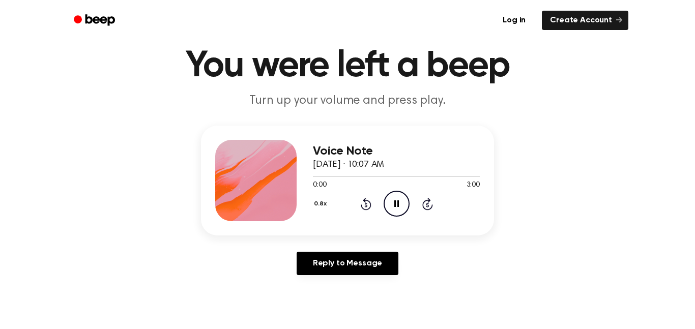
click at [365, 210] on icon at bounding box center [366, 204] width 11 height 12
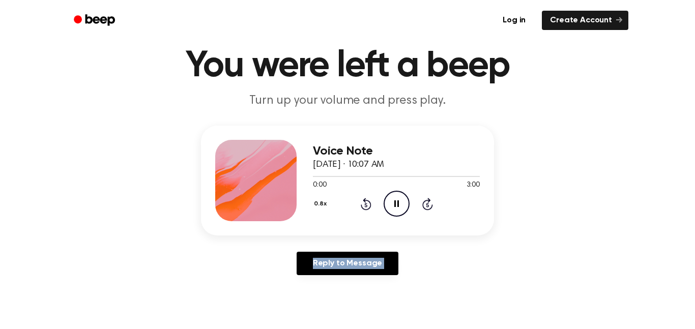
click at [365, 210] on icon at bounding box center [366, 204] width 11 height 12
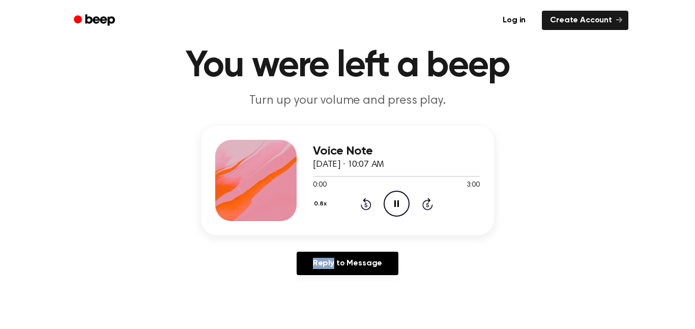
click at [365, 210] on icon at bounding box center [366, 204] width 11 height 12
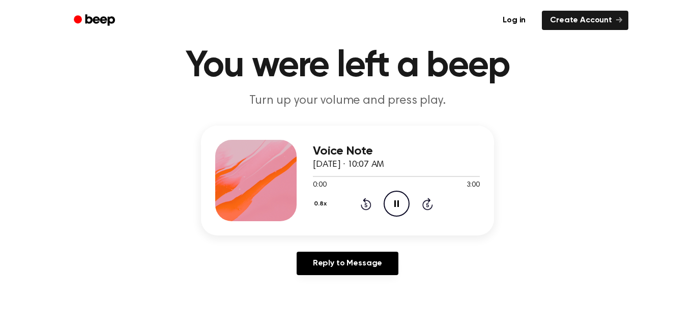
click at [365, 210] on icon at bounding box center [366, 204] width 11 height 12
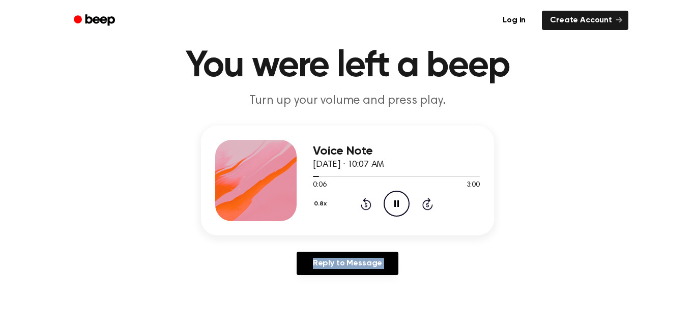
click at [360, 205] on icon "Rewind 5 seconds" at bounding box center [365, 203] width 11 height 13
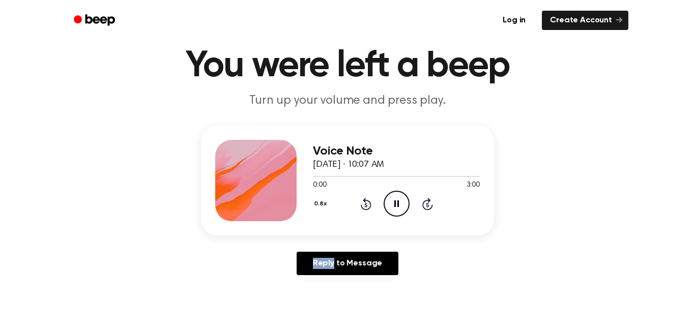
click at [360, 205] on icon "Rewind 5 seconds" at bounding box center [365, 203] width 11 height 13
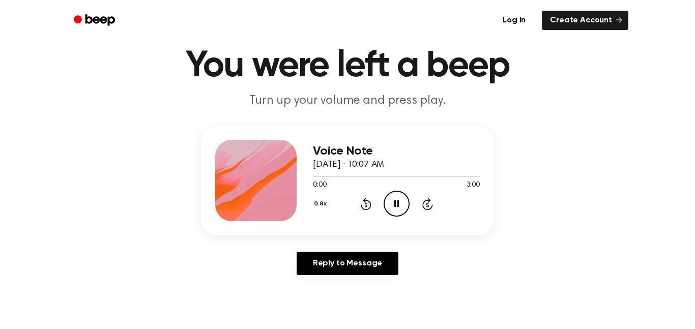
click at [360, 205] on icon "Rewind 5 seconds" at bounding box center [365, 203] width 11 height 13
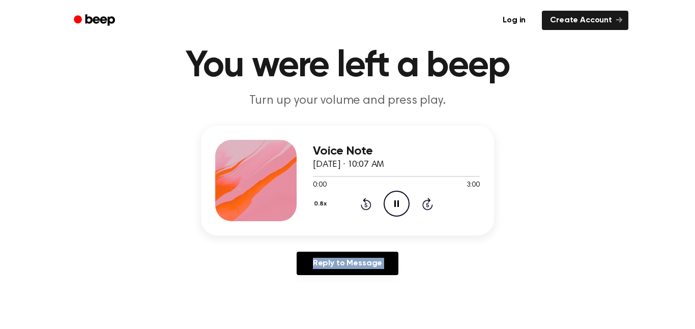
click at [360, 205] on icon "Rewind 5 seconds" at bounding box center [365, 203] width 11 height 13
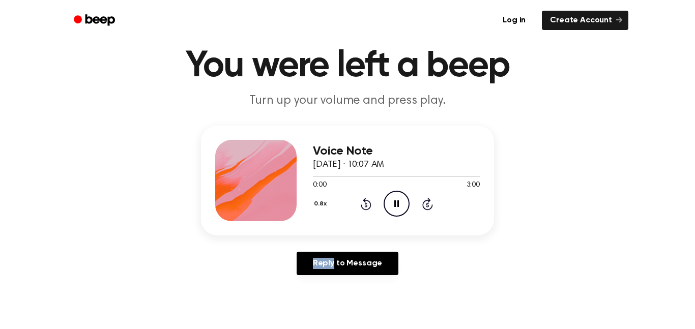
click at [360, 205] on icon "Rewind 5 seconds" at bounding box center [365, 203] width 11 height 13
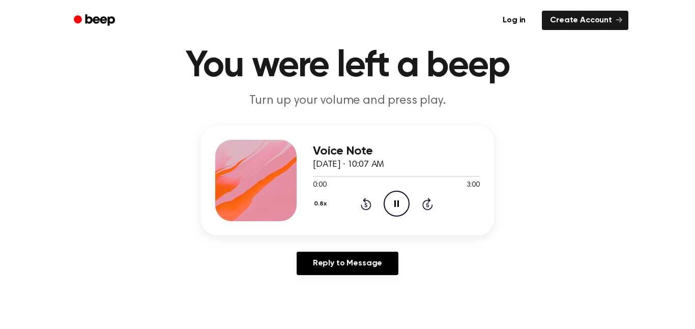
click at [360, 205] on icon "Rewind 5 seconds" at bounding box center [365, 203] width 11 height 13
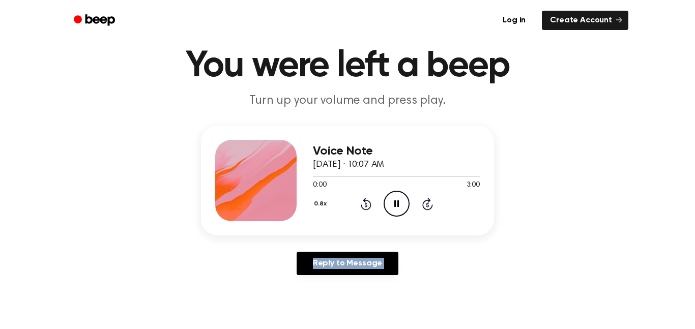
click at [360, 205] on icon "Rewind 5 seconds" at bounding box center [365, 203] width 11 height 13
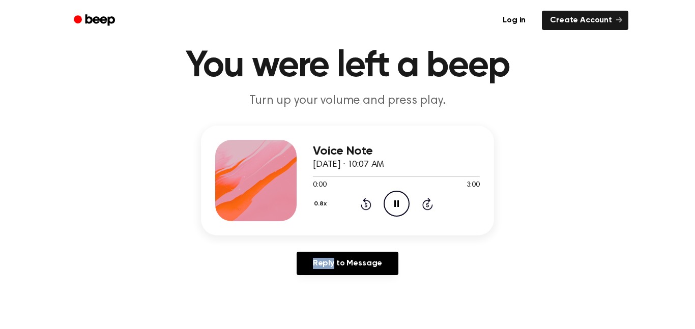
click at [360, 205] on icon "Rewind 5 seconds" at bounding box center [365, 203] width 11 height 13
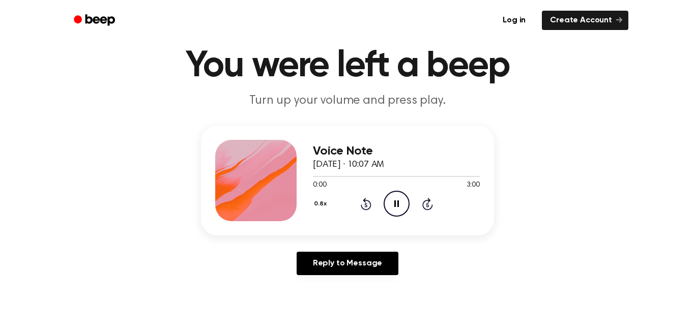
click at [360, 205] on icon "Rewind 5 seconds" at bounding box center [365, 203] width 11 height 13
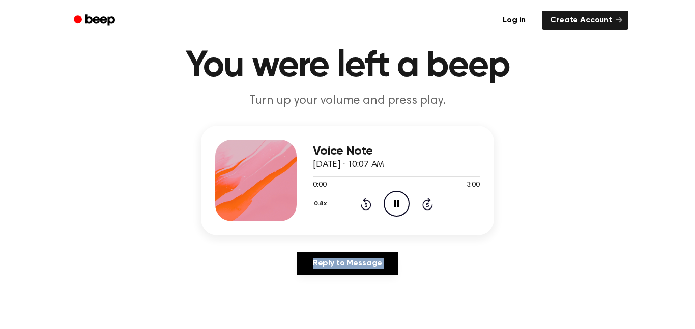
click at [360, 205] on icon "Rewind 5 seconds" at bounding box center [365, 203] width 11 height 13
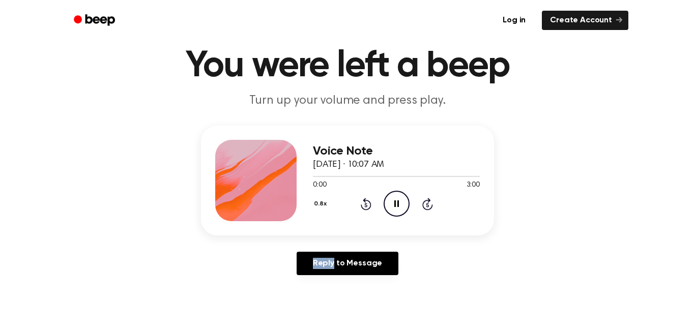
click at [360, 205] on icon "Rewind 5 seconds" at bounding box center [365, 203] width 11 height 13
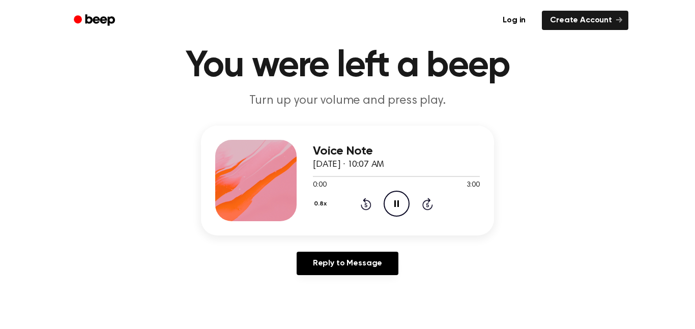
click at [360, 205] on icon "Rewind 5 seconds" at bounding box center [365, 203] width 11 height 13
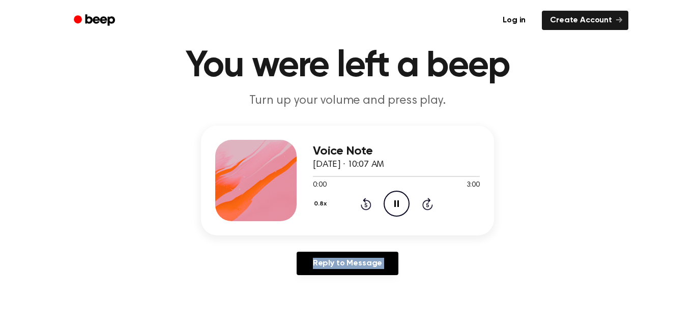
click at [360, 205] on icon "Rewind 5 seconds" at bounding box center [365, 203] width 11 height 13
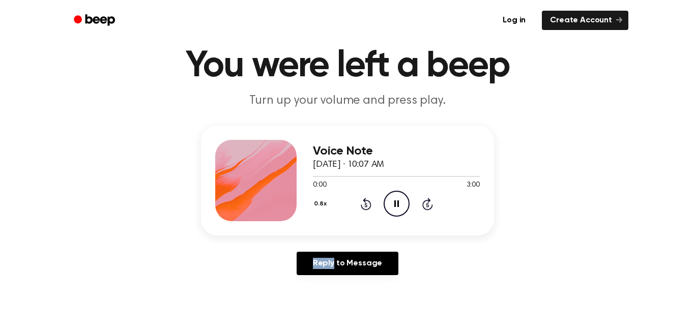
click at [360, 205] on icon "Rewind 5 seconds" at bounding box center [365, 203] width 11 height 13
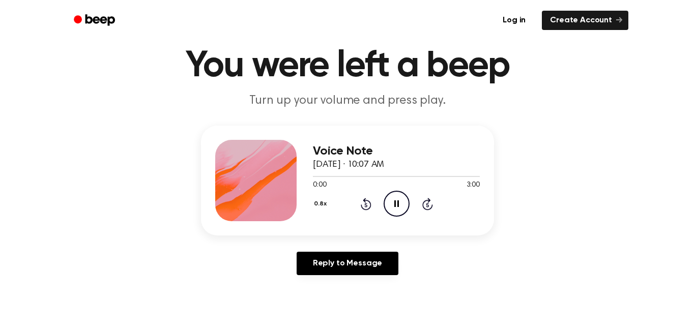
click at [360, 205] on icon "Rewind 5 seconds" at bounding box center [365, 203] width 11 height 13
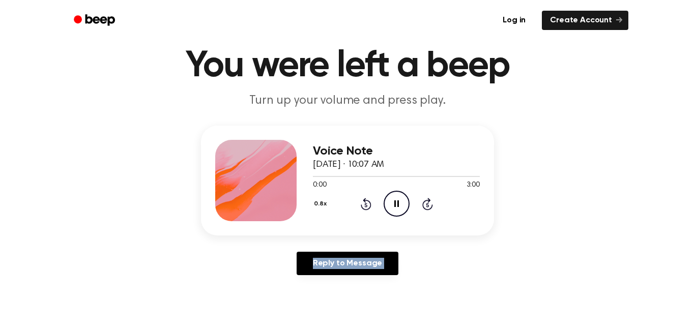
click at [360, 205] on icon "Rewind 5 seconds" at bounding box center [365, 203] width 11 height 13
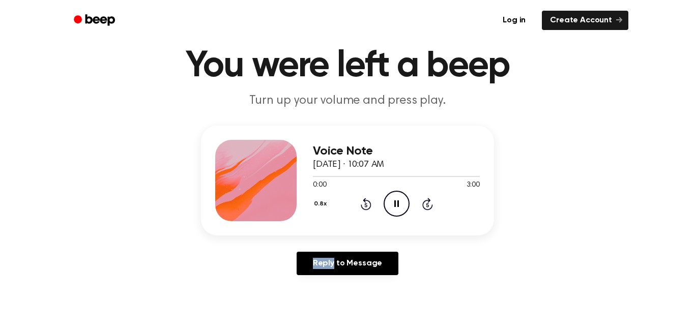
click at [360, 205] on icon "Rewind 5 seconds" at bounding box center [365, 203] width 11 height 13
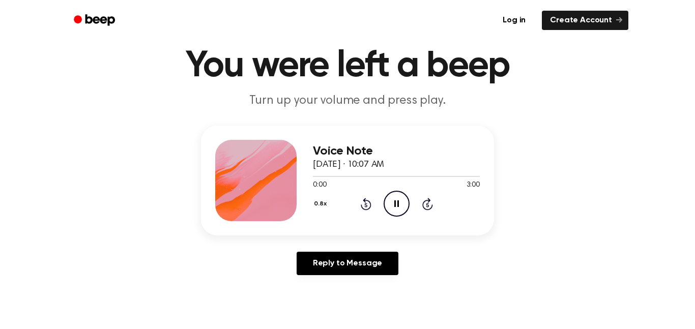
click at [360, 205] on icon "Rewind 5 seconds" at bounding box center [365, 203] width 11 height 13
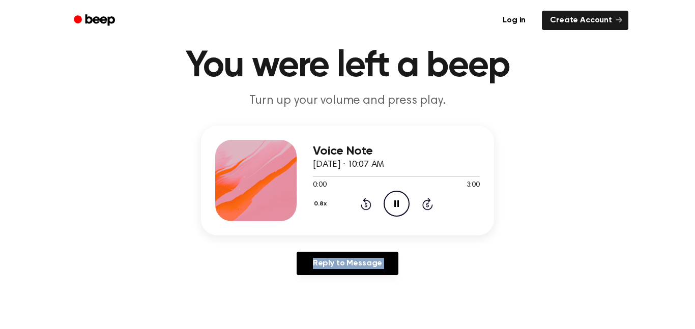
click at [360, 205] on icon "Rewind 5 seconds" at bounding box center [365, 203] width 11 height 13
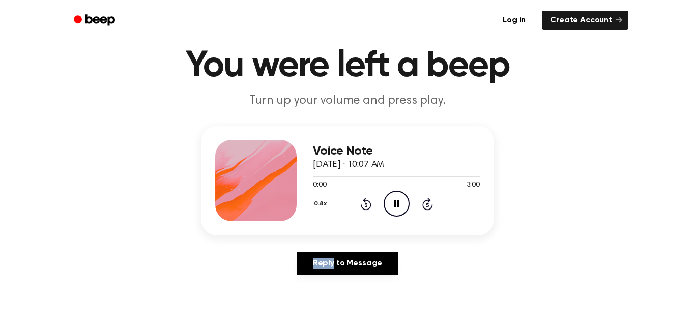
click at [360, 205] on icon "Rewind 5 seconds" at bounding box center [365, 203] width 11 height 13
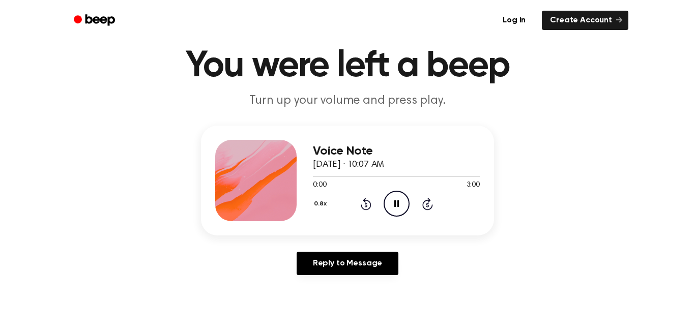
click at [360, 205] on icon "Rewind 5 seconds" at bounding box center [365, 203] width 11 height 13
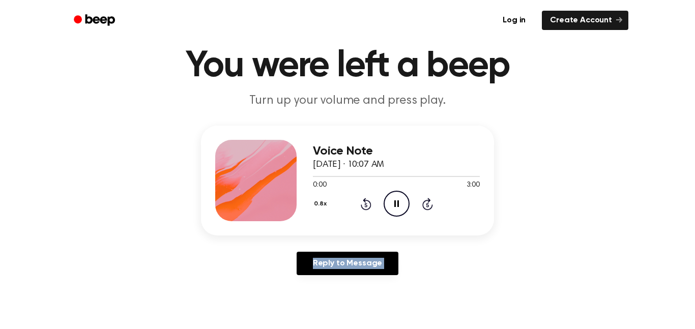
click at [360, 205] on icon "Rewind 5 seconds" at bounding box center [365, 203] width 11 height 13
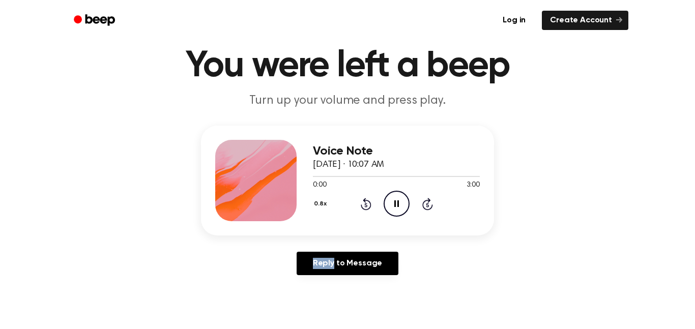
click at [360, 205] on icon "Rewind 5 seconds" at bounding box center [365, 203] width 11 height 13
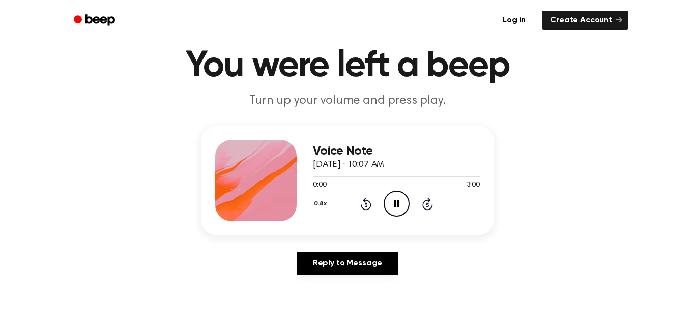
click at [360, 205] on icon "Rewind 5 seconds" at bounding box center [365, 203] width 11 height 13
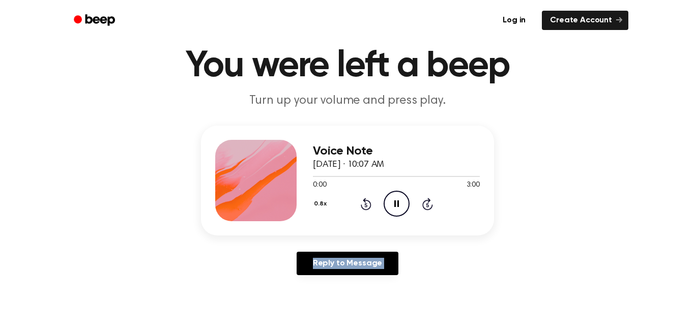
click at [360, 205] on icon "Rewind 5 seconds" at bounding box center [365, 203] width 11 height 13
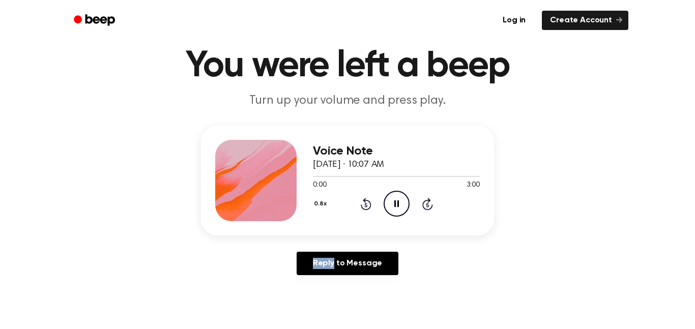
click at [360, 205] on icon "Rewind 5 seconds" at bounding box center [365, 203] width 11 height 13
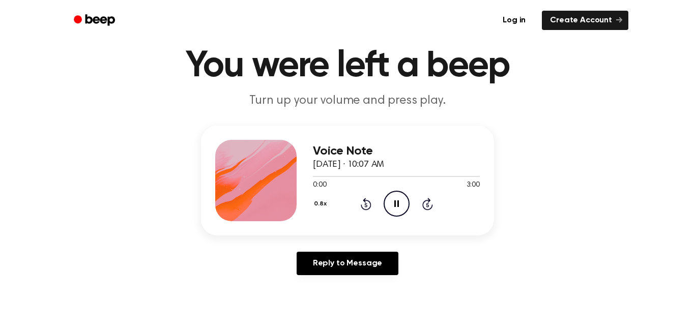
click at [360, 205] on icon "Rewind 5 seconds" at bounding box center [365, 203] width 11 height 13
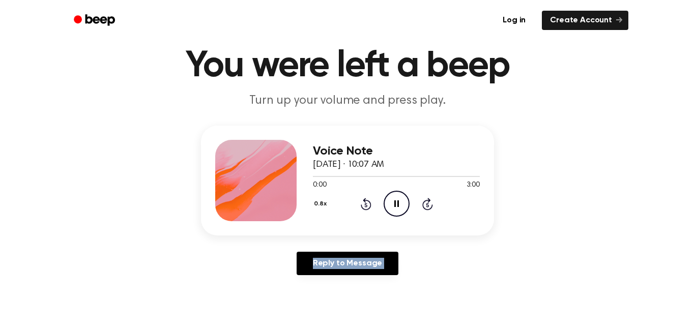
click at [360, 205] on icon "Rewind 5 seconds" at bounding box center [365, 203] width 11 height 13
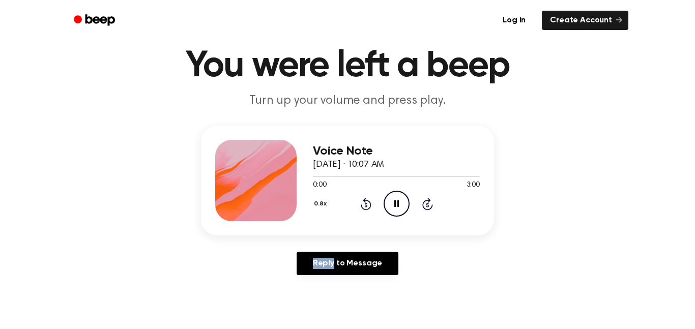
click at [360, 205] on icon "Rewind 5 seconds" at bounding box center [365, 203] width 11 height 13
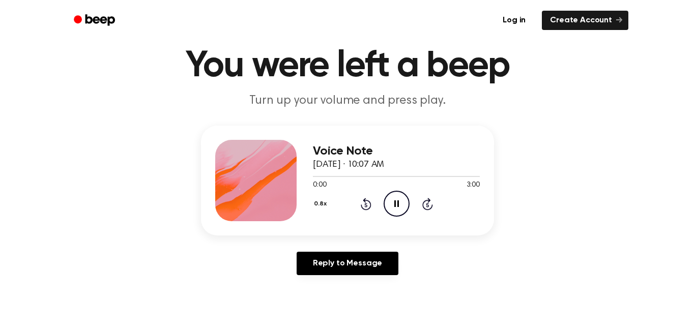
click at [360, 205] on icon "Rewind 5 seconds" at bounding box center [365, 203] width 11 height 13
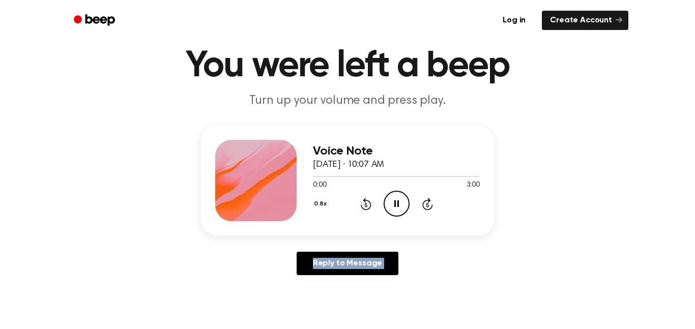
click at [360, 205] on icon "Rewind 5 seconds" at bounding box center [365, 203] width 11 height 13
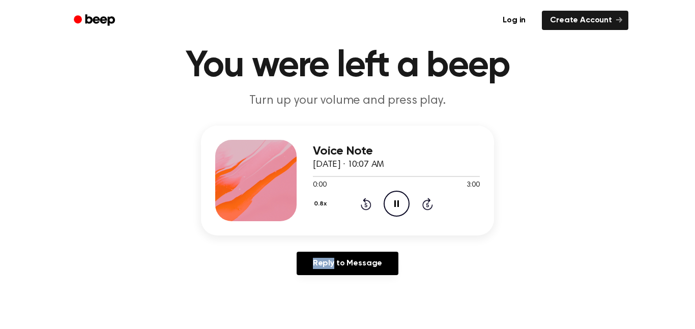
click at [360, 205] on icon "Rewind 5 seconds" at bounding box center [365, 203] width 11 height 13
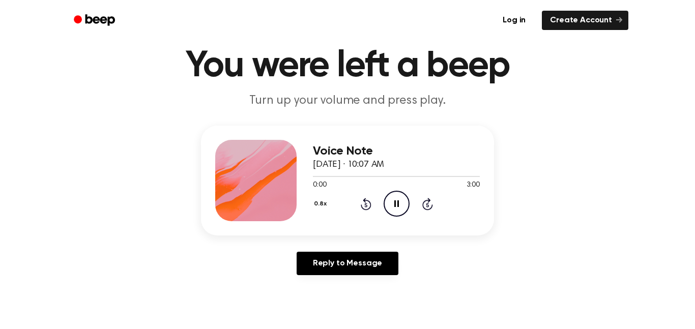
click at [360, 205] on icon "Rewind 5 seconds" at bounding box center [365, 203] width 11 height 13
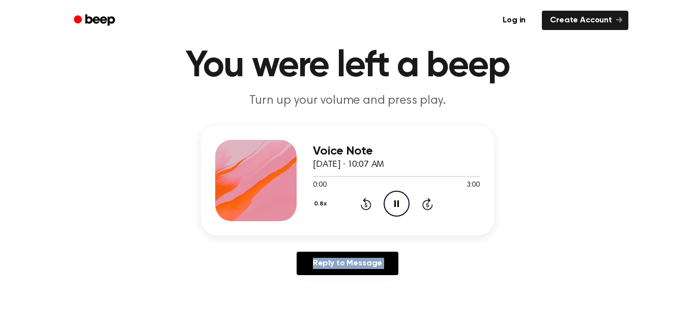
click at [360, 205] on icon "Rewind 5 seconds" at bounding box center [365, 203] width 11 height 13
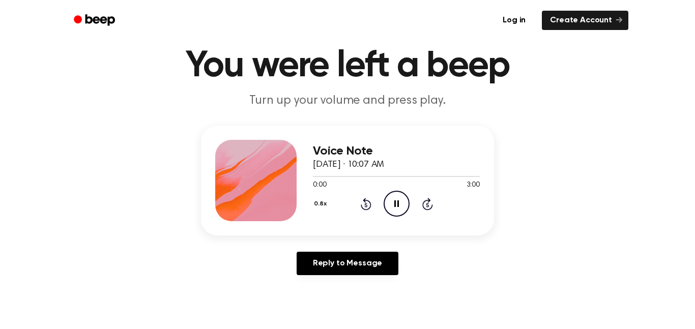
click at [360, 205] on icon "Rewind 5 seconds" at bounding box center [365, 203] width 11 height 13
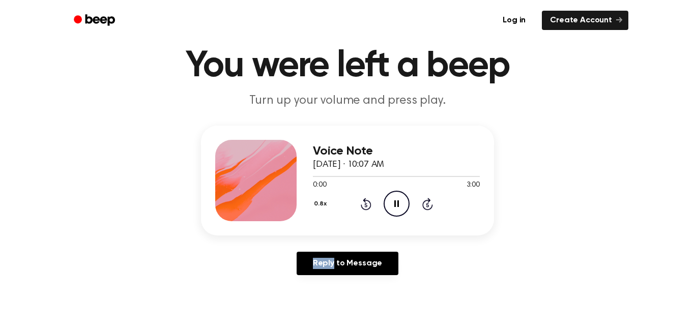
click at [360, 205] on icon "Rewind 5 seconds" at bounding box center [365, 203] width 11 height 13
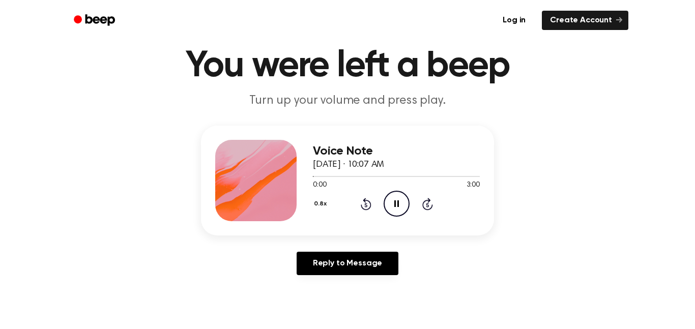
click at [360, 205] on icon "Rewind 5 seconds" at bounding box center [365, 203] width 11 height 13
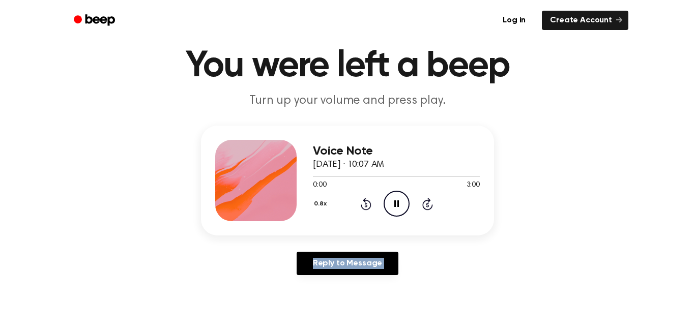
click at [360, 205] on icon "Rewind 5 seconds" at bounding box center [365, 203] width 11 height 13
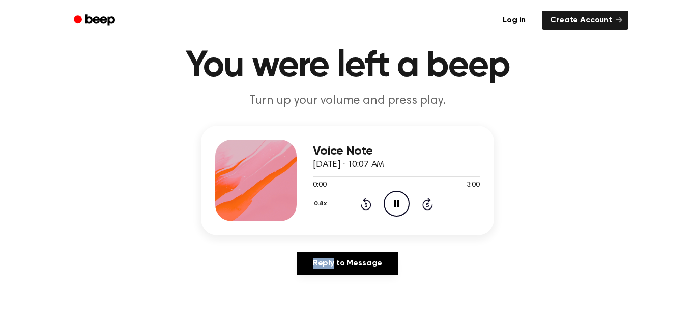
click at [360, 205] on icon "Rewind 5 seconds" at bounding box center [365, 203] width 11 height 13
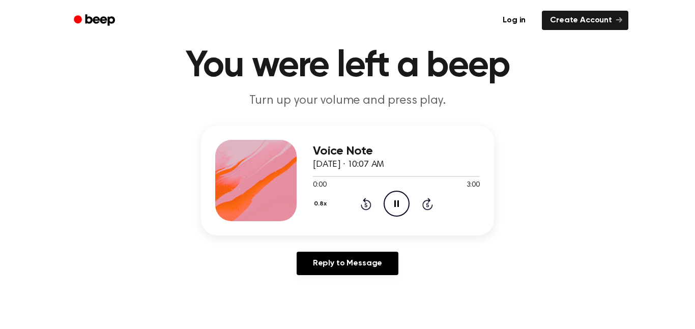
click at [360, 205] on icon "Rewind 5 seconds" at bounding box center [365, 203] width 11 height 13
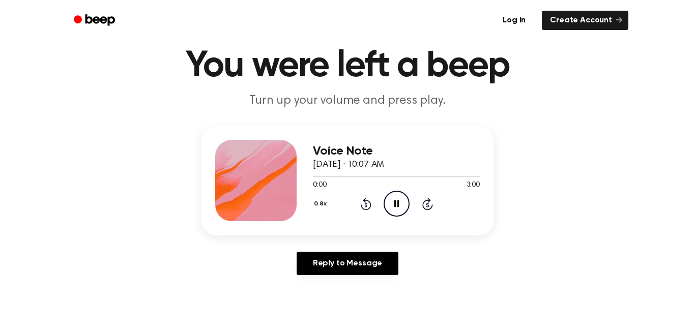
click at [360, 205] on icon "Rewind 5 seconds" at bounding box center [365, 203] width 11 height 13
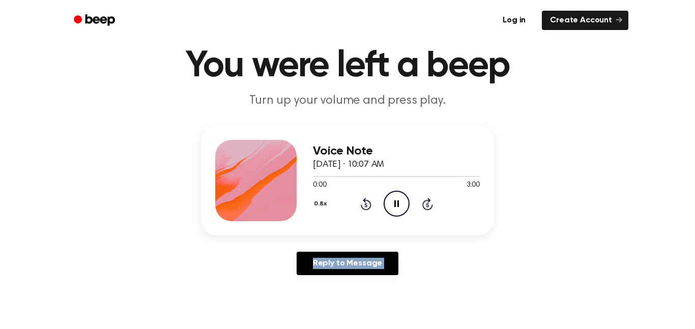
click at [360, 205] on icon "Rewind 5 seconds" at bounding box center [365, 203] width 11 height 13
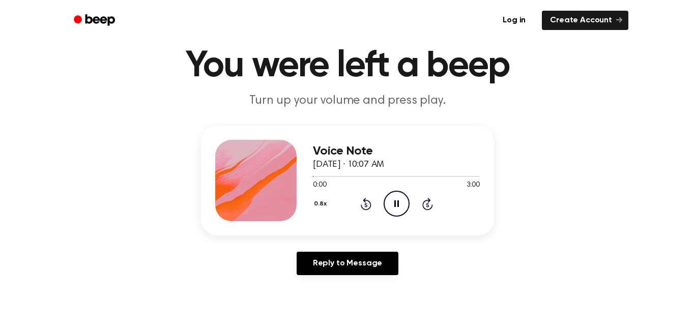
click at [360, 205] on icon "Rewind 5 seconds" at bounding box center [365, 203] width 11 height 13
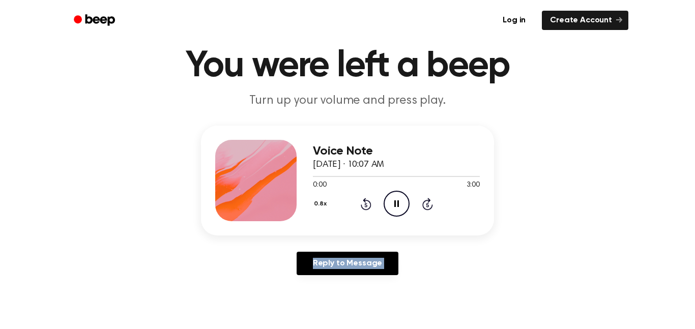
click at [360, 205] on icon "Rewind 5 seconds" at bounding box center [365, 203] width 11 height 13
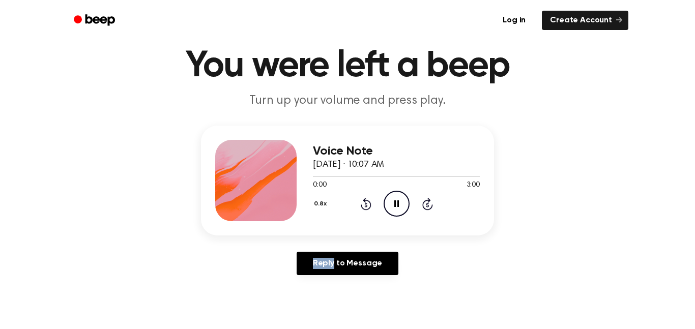
click at [360, 205] on icon "Rewind 5 seconds" at bounding box center [365, 203] width 11 height 13
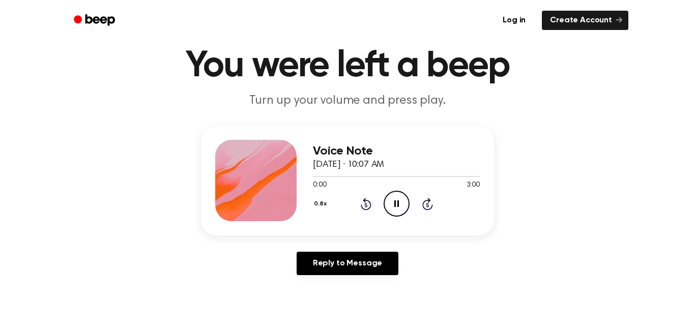
click at [360, 205] on icon "Rewind 5 seconds" at bounding box center [365, 203] width 11 height 13
click at [361, 205] on icon at bounding box center [366, 204] width 11 height 12
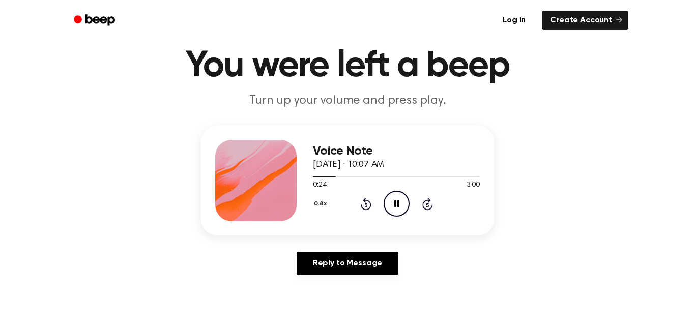
click at [361, 205] on icon at bounding box center [366, 204] width 11 height 12
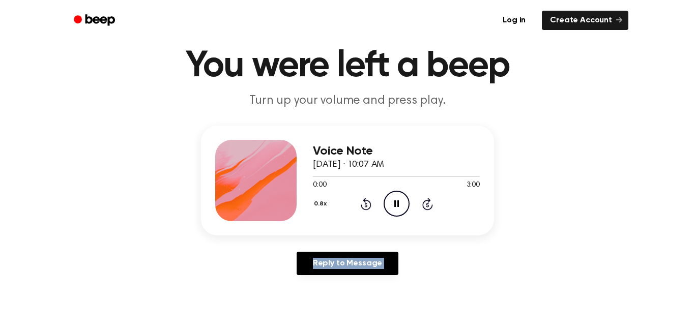
click at [361, 205] on icon at bounding box center [366, 204] width 11 height 12
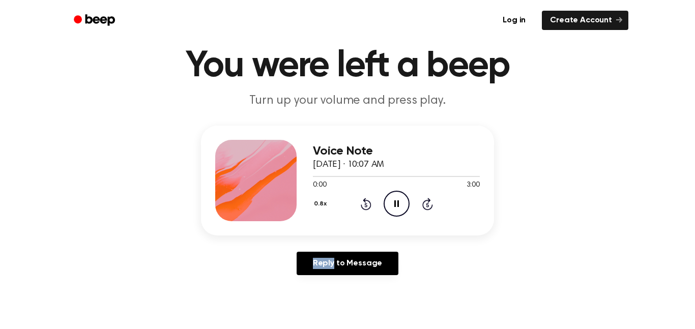
click at [361, 205] on icon at bounding box center [366, 204] width 11 height 12
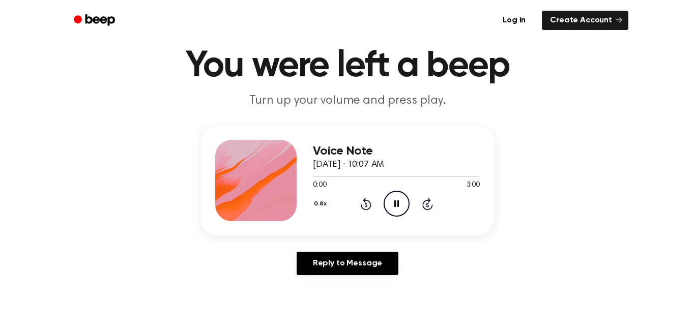
click at [361, 205] on icon at bounding box center [366, 204] width 11 height 12
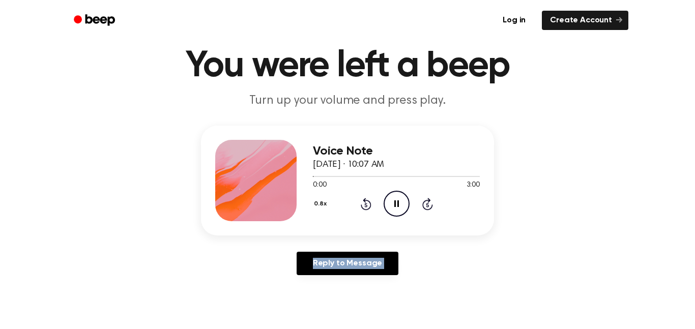
click at [326, 199] on button "0.8x" at bounding box center [321, 203] width 17 height 17
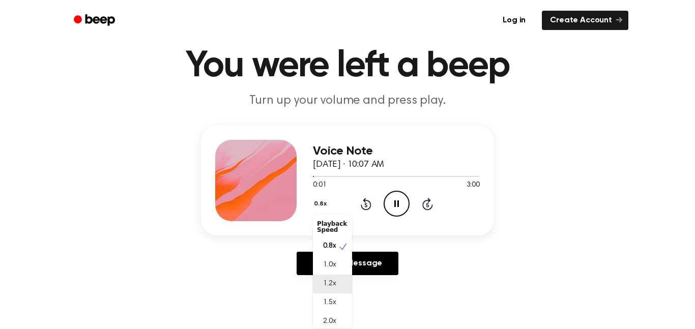
scroll to position [5, 0]
click at [333, 325] on div "2.0x" at bounding box center [332, 317] width 39 height 19
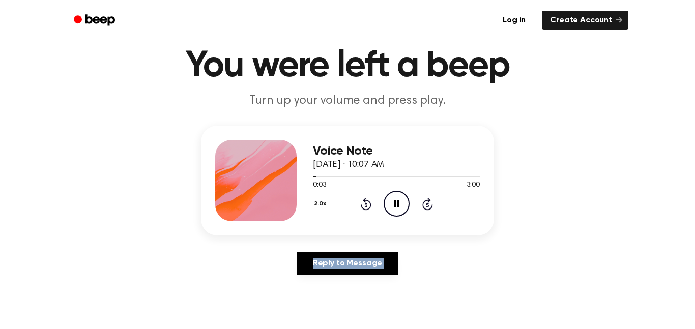
click at [364, 211] on div "2.0x Rewind 5 seconds Pause Audio Skip 5 seconds" at bounding box center [396, 204] width 167 height 26
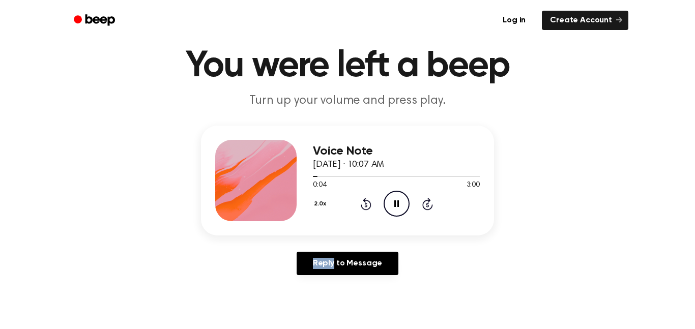
click at [364, 211] on div "2.0x Rewind 5 seconds Pause Audio Skip 5 seconds" at bounding box center [396, 204] width 167 height 26
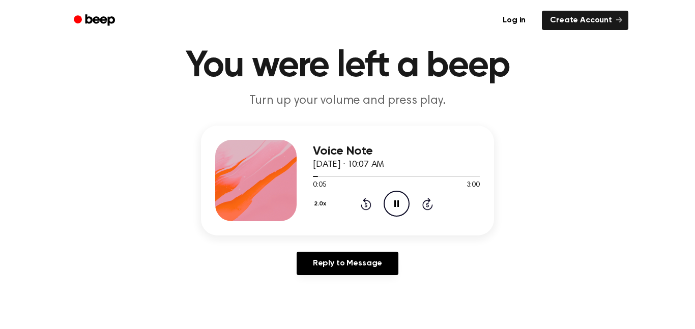
click at [364, 211] on div "2.0x Rewind 5 seconds Pause Audio Skip 5 seconds" at bounding box center [396, 204] width 167 height 26
click at [368, 205] on icon "Rewind 5 seconds" at bounding box center [365, 203] width 11 height 13
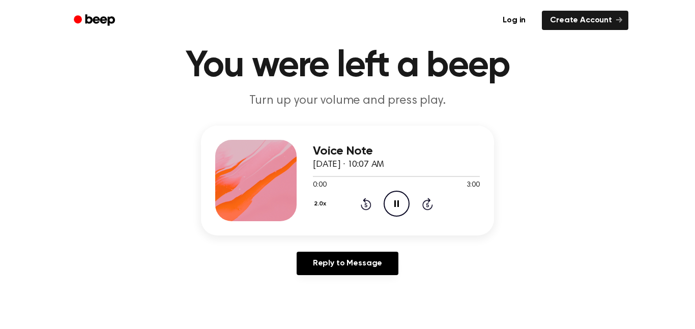
click at [368, 205] on icon "Rewind 5 seconds" at bounding box center [365, 203] width 11 height 13
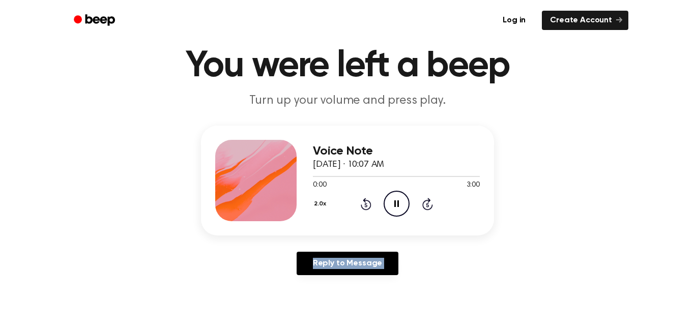
click at [368, 205] on icon "Rewind 5 seconds" at bounding box center [365, 203] width 11 height 13
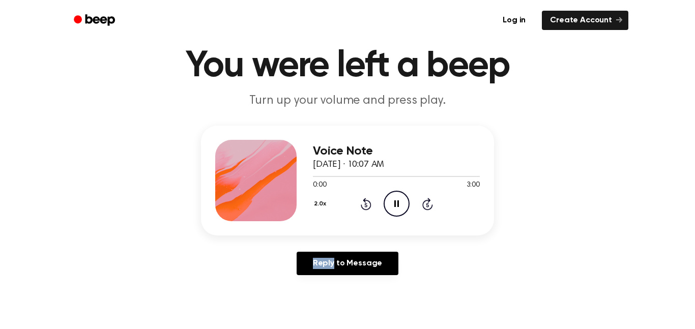
click at [368, 205] on icon "Rewind 5 seconds" at bounding box center [365, 203] width 11 height 13
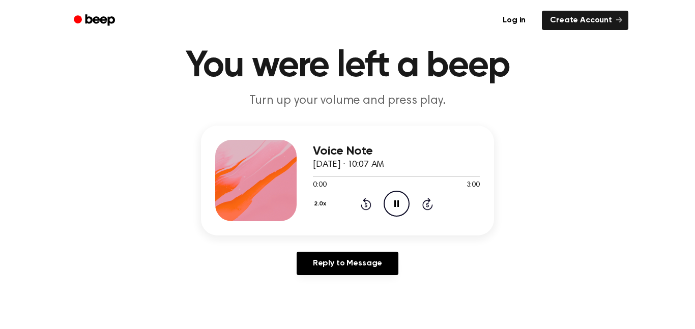
click at [368, 205] on icon "Rewind 5 seconds" at bounding box center [365, 203] width 11 height 13
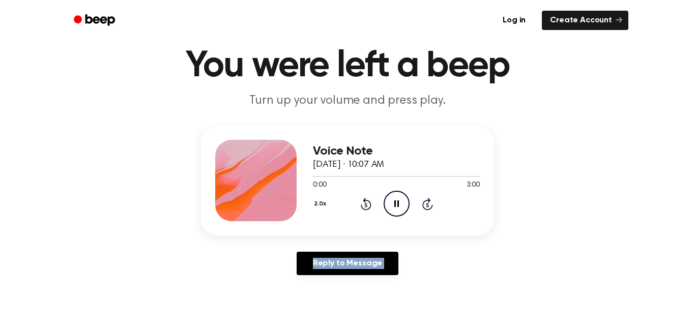
click at [368, 205] on icon "Rewind 5 seconds" at bounding box center [365, 203] width 11 height 13
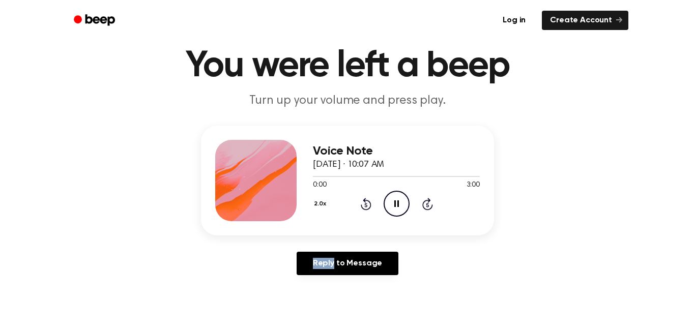
click at [368, 205] on icon "Rewind 5 seconds" at bounding box center [365, 203] width 11 height 13
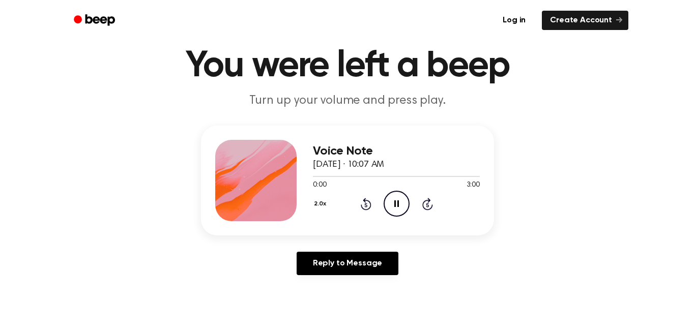
click at [368, 205] on icon "Rewind 5 seconds" at bounding box center [365, 203] width 11 height 13
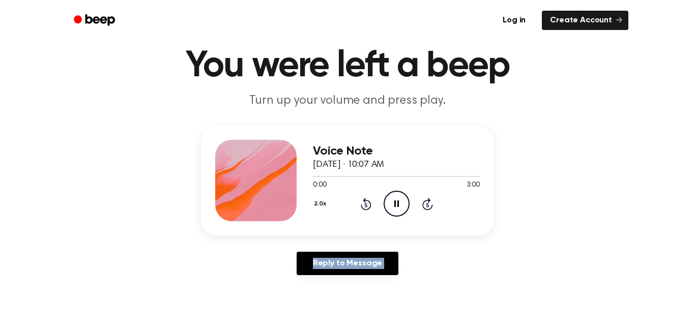
click at [368, 205] on icon "Rewind 5 seconds" at bounding box center [365, 203] width 11 height 13
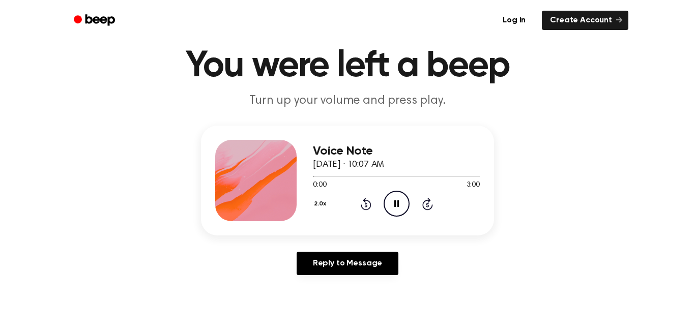
click at [368, 205] on icon "Rewind 5 seconds" at bounding box center [365, 203] width 11 height 13
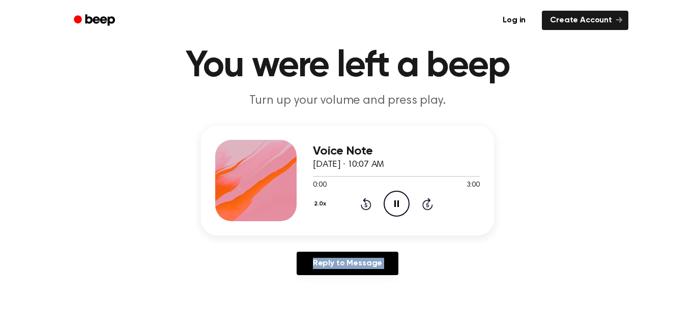
click at [368, 205] on icon "Rewind 5 seconds" at bounding box center [365, 203] width 11 height 13
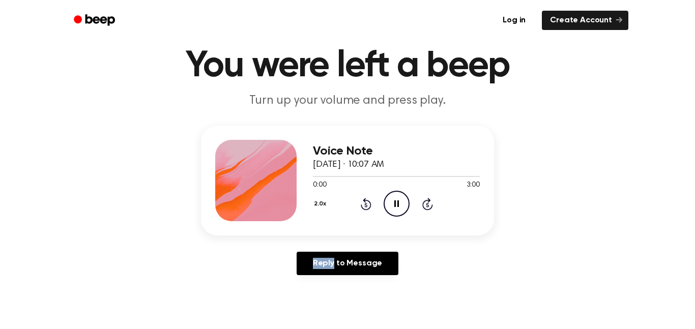
click at [368, 205] on icon "Rewind 5 seconds" at bounding box center [365, 203] width 11 height 13
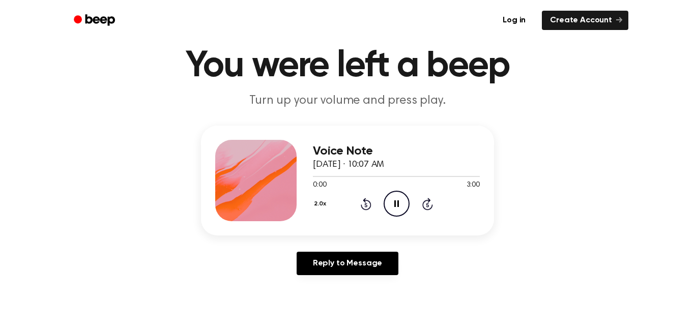
click at [368, 205] on icon "Rewind 5 seconds" at bounding box center [365, 203] width 11 height 13
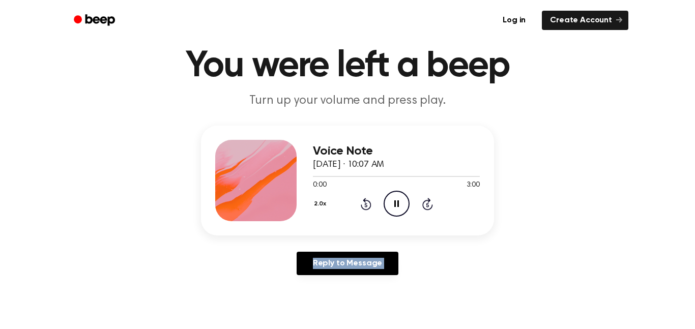
click at [368, 205] on icon "Rewind 5 seconds" at bounding box center [365, 203] width 11 height 13
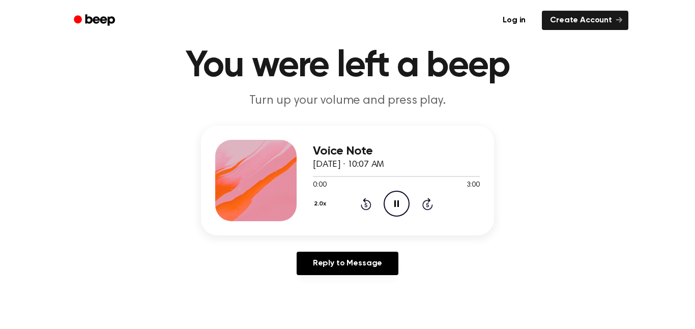
click at [368, 205] on icon "Rewind 5 seconds" at bounding box center [365, 203] width 11 height 13
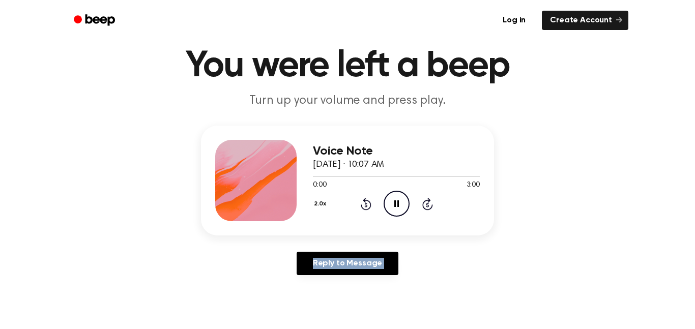
click at [368, 205] on icon "Rewind 5 seconds" at bounding box center [365, 203] width 11 height 13
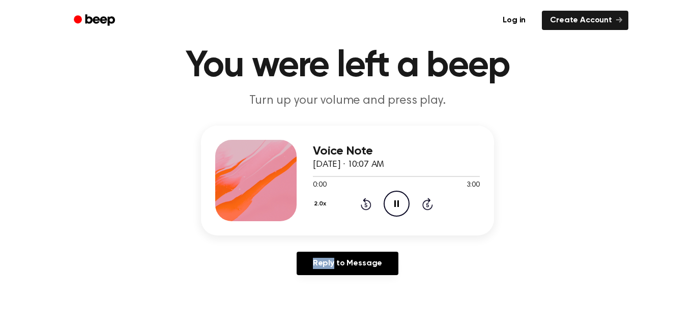
click at [368, 205] on icon "Rewind 5 seconds" at bounding box center [365, 203] width 11 height 13
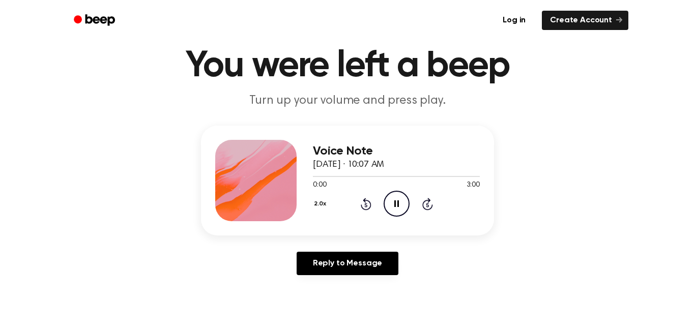
click at [368, 205] on icon "Rewind 5 seconds" at bounding box center [365, 203] width 11 height 13
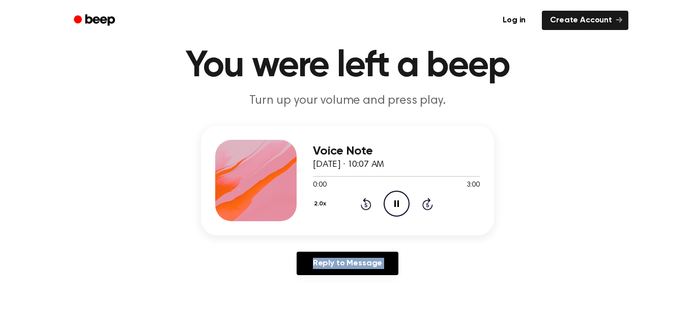
click at [368, 205] on icon "Rewind 5 seconds" at bounding box center [365, 203] width 11 height 13
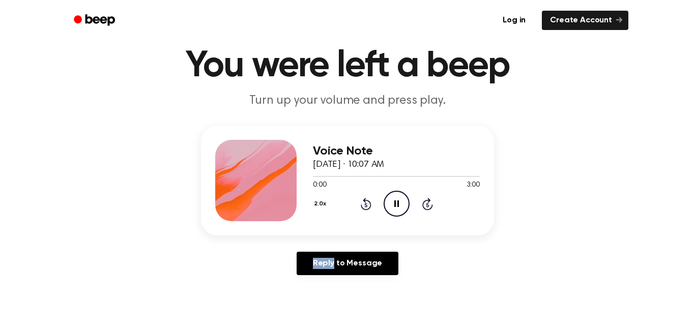
click at [368, 205] on icon "Rewind 5 seconds" at bounding box center [365, 203] width 11 height 13
click at [368, 206] on icon "Rewind 5 seconds" at bounding box center [365, 203] width 11 height 13
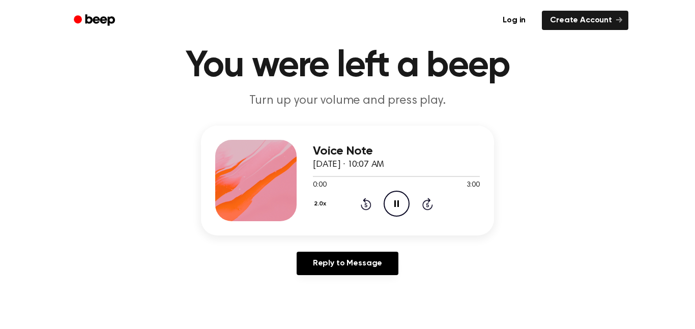
click at [368, 206] on icon "Rewind 5 seconds" at bounding box center [365, 203] width 11 height 13
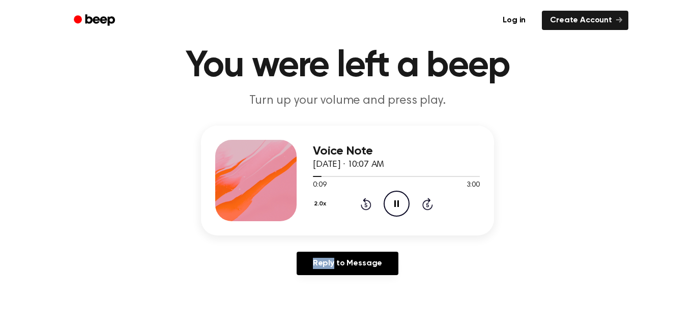
click at [368, 206] on icon "Rewind 5 seconds" at bounding box center [365, 203] width 11 height 13
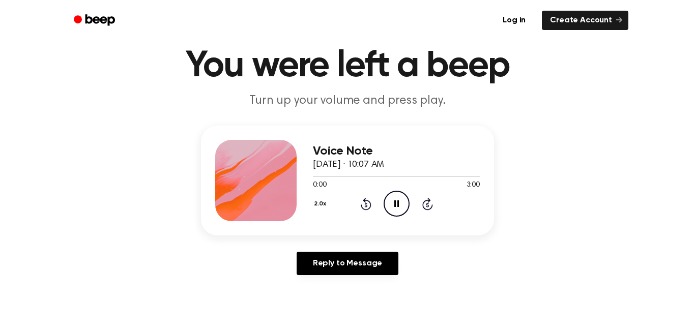
click at [368, 206] on icon "Rewind 5 seconds" at bounding box center [365, 203] width 11 height 13
click at [368, 207] on icon "Rewind 5 seconds" at bounding box center [365, 203] width 11 height 13
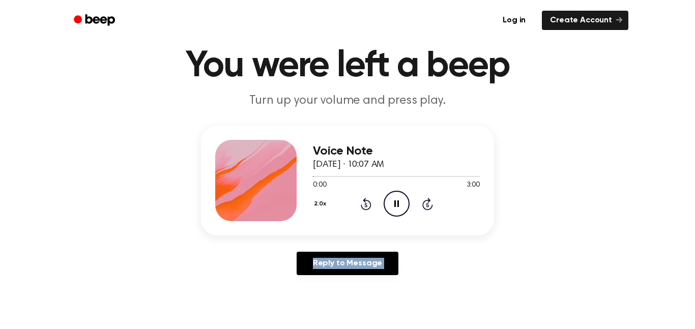
click at [368, 207] on icon "Rewind 5 seconds" at bounding box center [365, 203] width 11 height 13
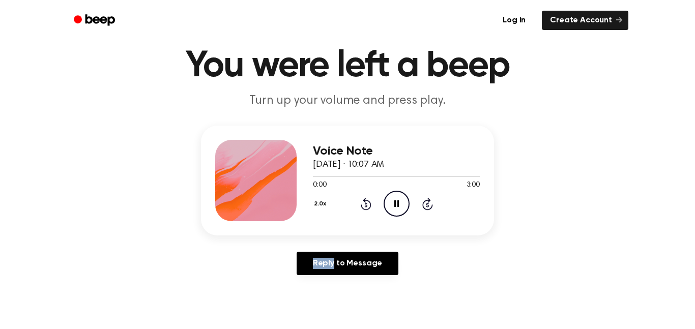
click at [368, 207] on icon "Rewind 5 seconds" at bounding box center [365, 203] width 11 height 13
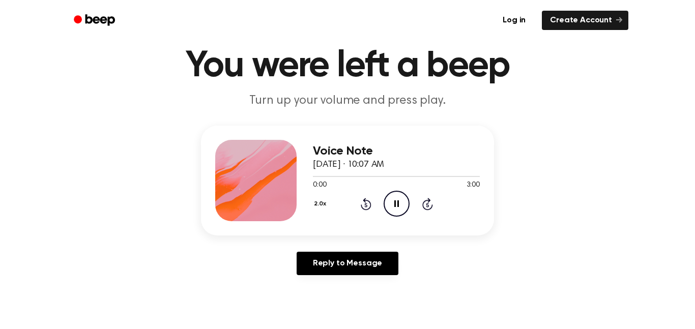
click at [368, 207] on icon "Rewind 5 seconds" at bounding box center [365, 203] width 11 height 13
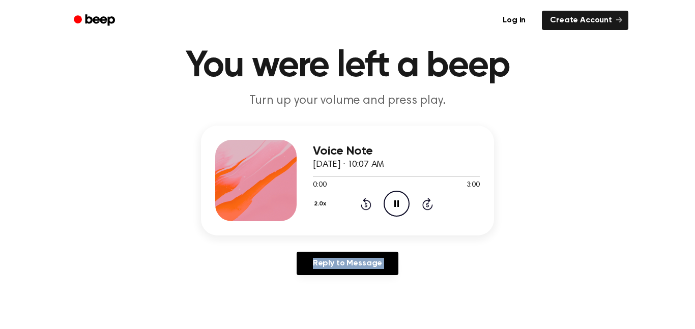
click at [368, 207] on icon "Rewind 5 seconds" at bounding box center [365, 203] width 11 height 13
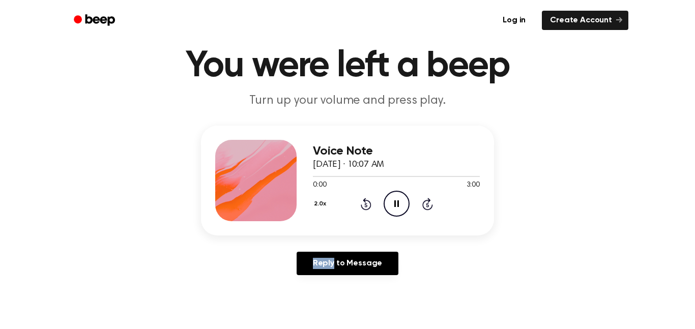
click at [368, 207] on icon "Rewind 5 seconds" at bounding box center [365, 203] width 11 height 13
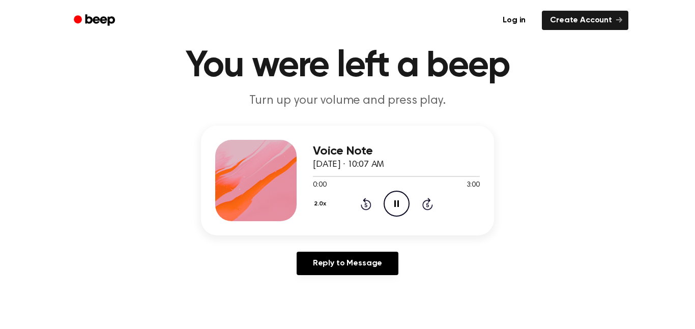
click at [368, 207] on icon "Rewind 5 seconds" at bounding box center [365, 203] width 11 height 13
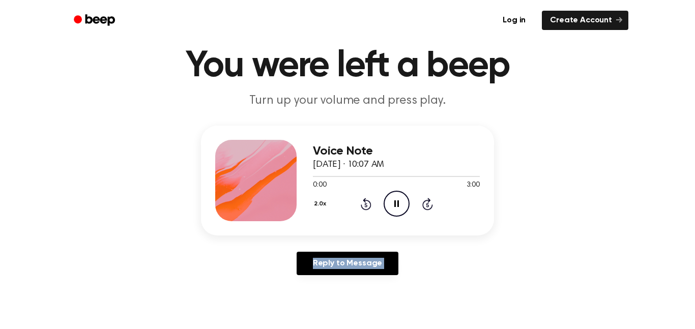
click at [368, 207] on icon "Rewind 5 seconds" at bounding box center [365, 203] width 11 height 13
click at [369, 207] on icon "Rewind 5 seconds" at bounding box center [365, 203] width 11 height 13
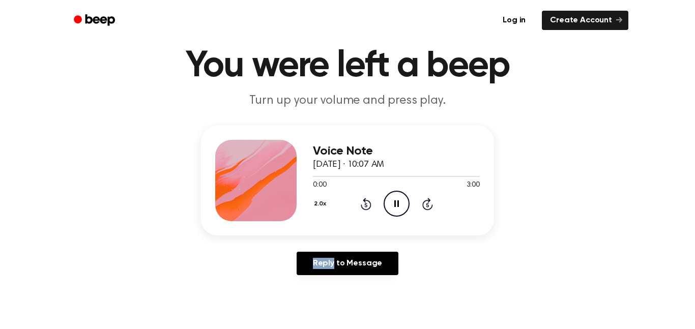
click at [369, 207] on icon "Rewind 5 seconds" at bounding box center [365, 203] width 11 height 13
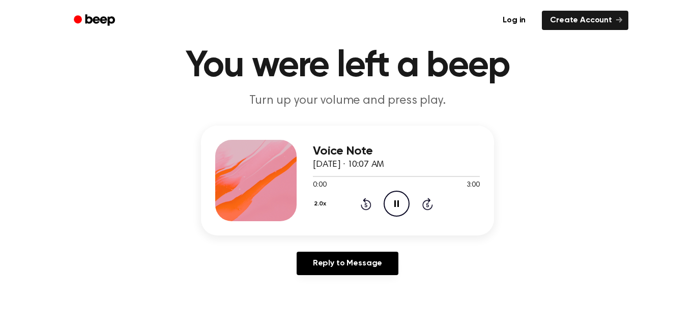
click at [369, 207] on icon "Rewind 5 seconds" at bounding box center [365, 203] width 11 height 13
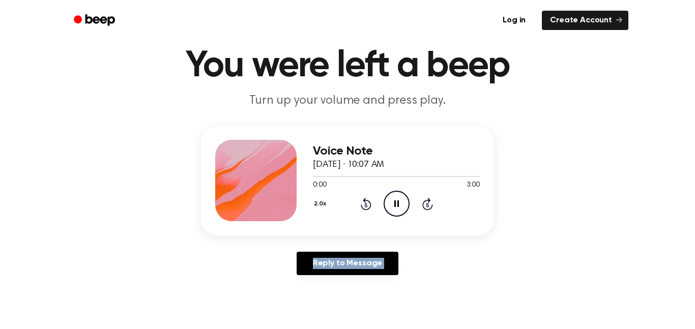
click at [369, 207] on icon "Rewind 5 seconds" at bounding box center [365, 203] width 11 height 13
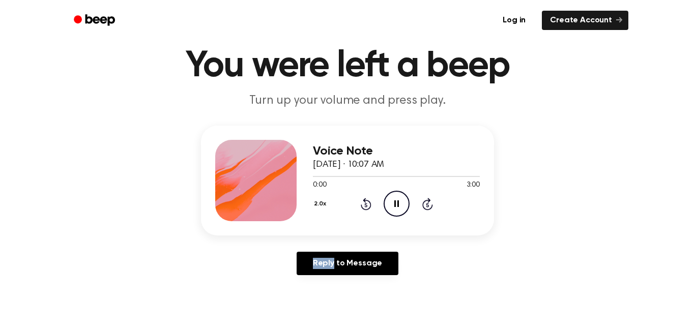
click at [369, 207] on icon "Rewind 5 seconds" at bounding box center [365, 203] width 11 height 13
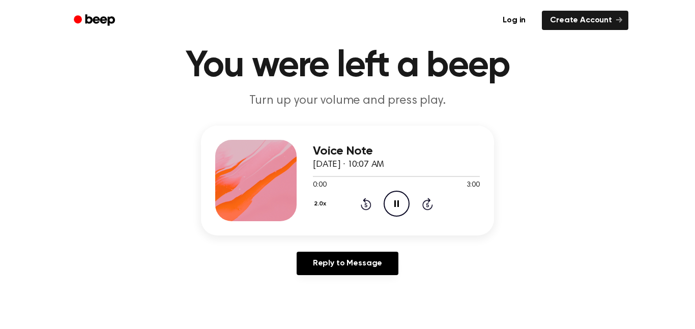
click at [369, 207] on icon "Rewind 5 seconds" at bounding box center [365, 203] width 11 height 13
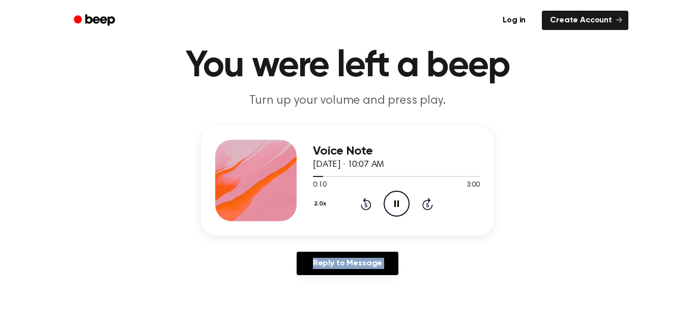
click at [407, 204] on icon "Pause Audio" at bounding box center [397, 204] width 26 height 26
